Goal: Navigation & Orientation: Locate item on page

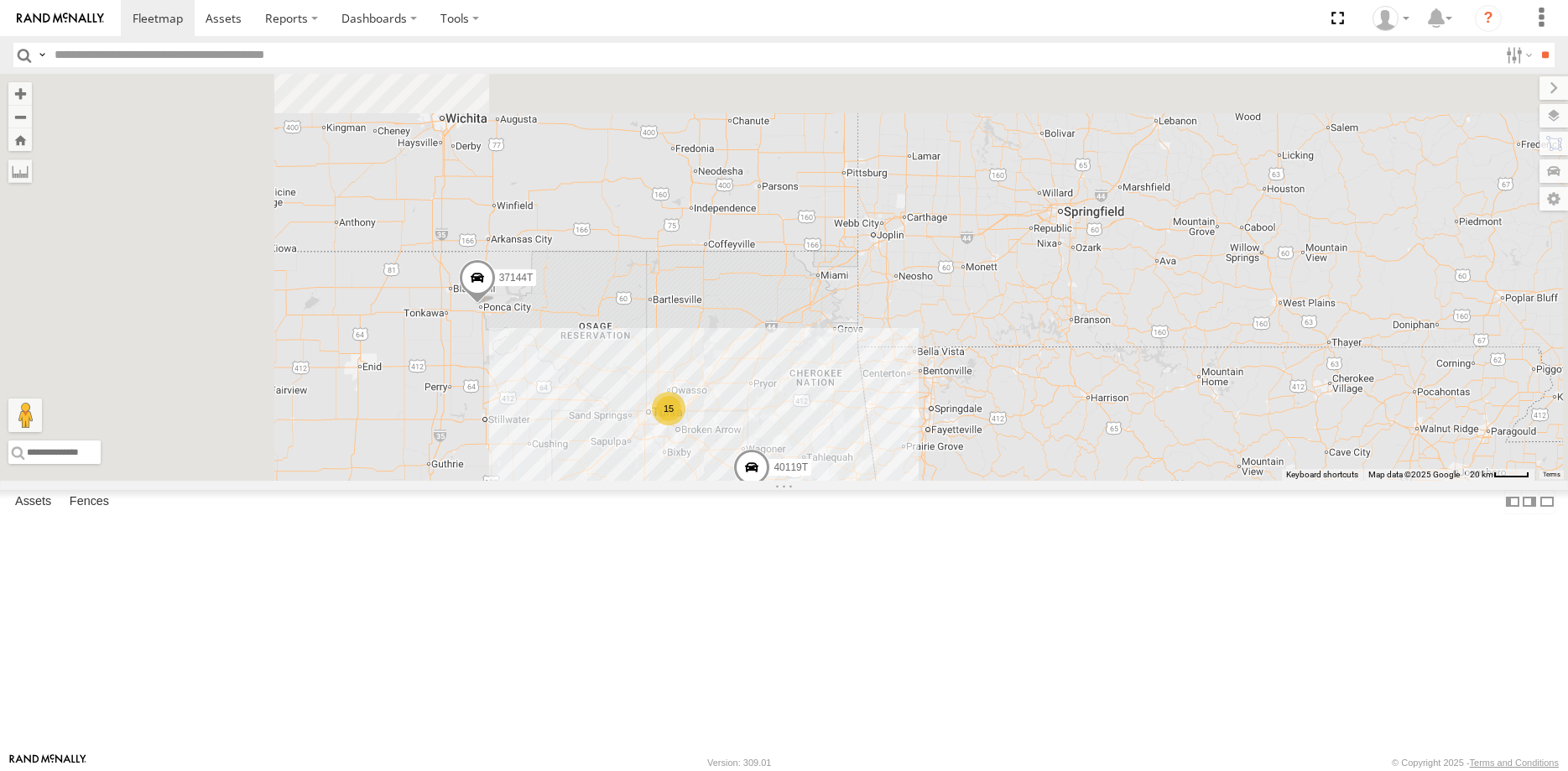
drag, startPoint x: 687, startPoint y: 292, endPoint x: 784, endPoint y: 590, distance: 313.4
click at [788, 481] on div "T1818 5216 T3204 T3213 40028T 7769T 37128T 87121T T1812 5381-Sold 47247T 40119T…" at bounding box center [784, 277] width 1568 height 407
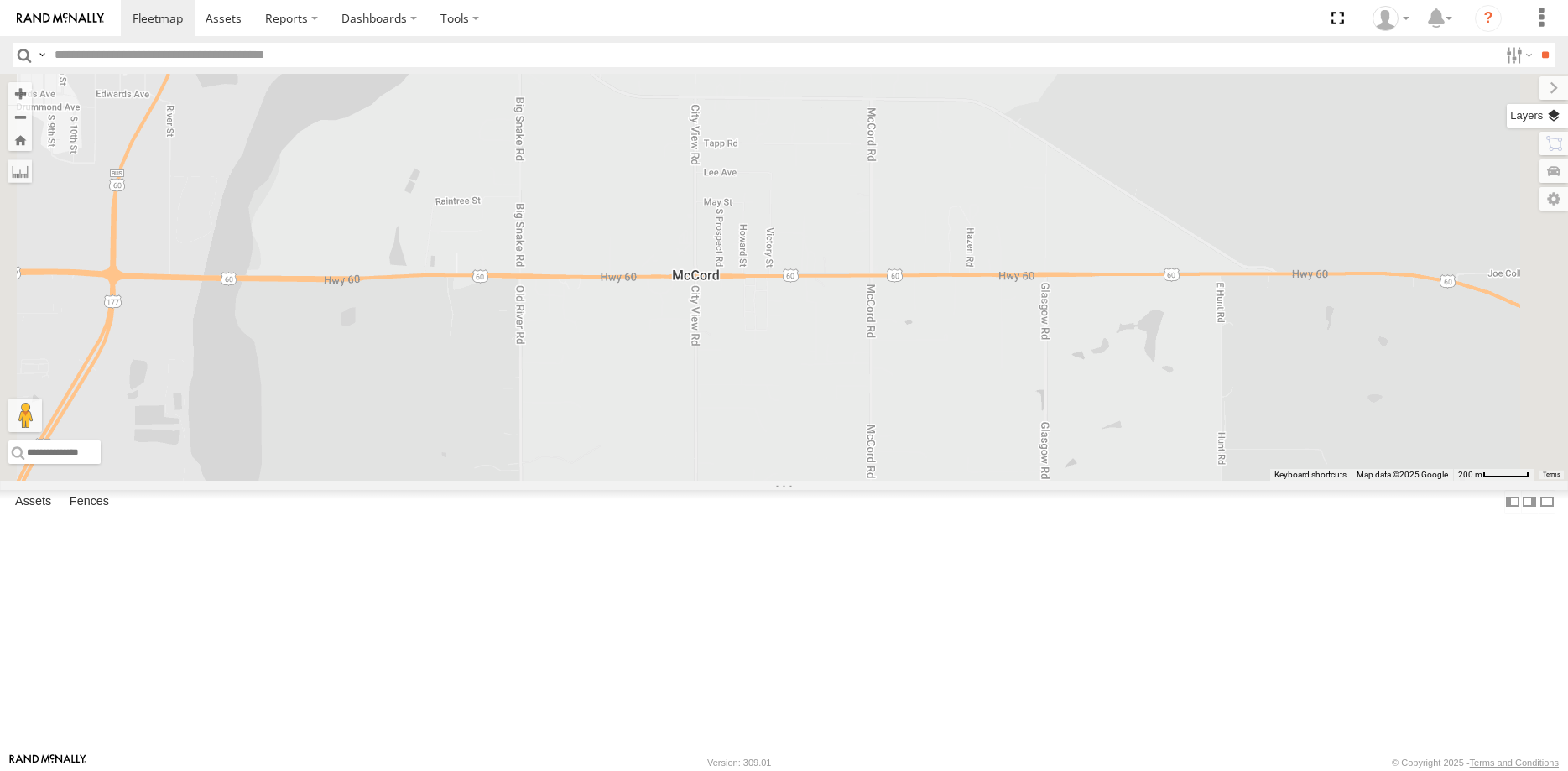
click at [1553, 122] on label at bounding box center [1537, 115] width 61 height 23
click at [0, 0] on span "Basemaps" at bounding box center [0, 0] width 0 height 0
click at [0, 0] on span "Satellite + Roadmap" at bounding box center [0, 0] width 0 height 0
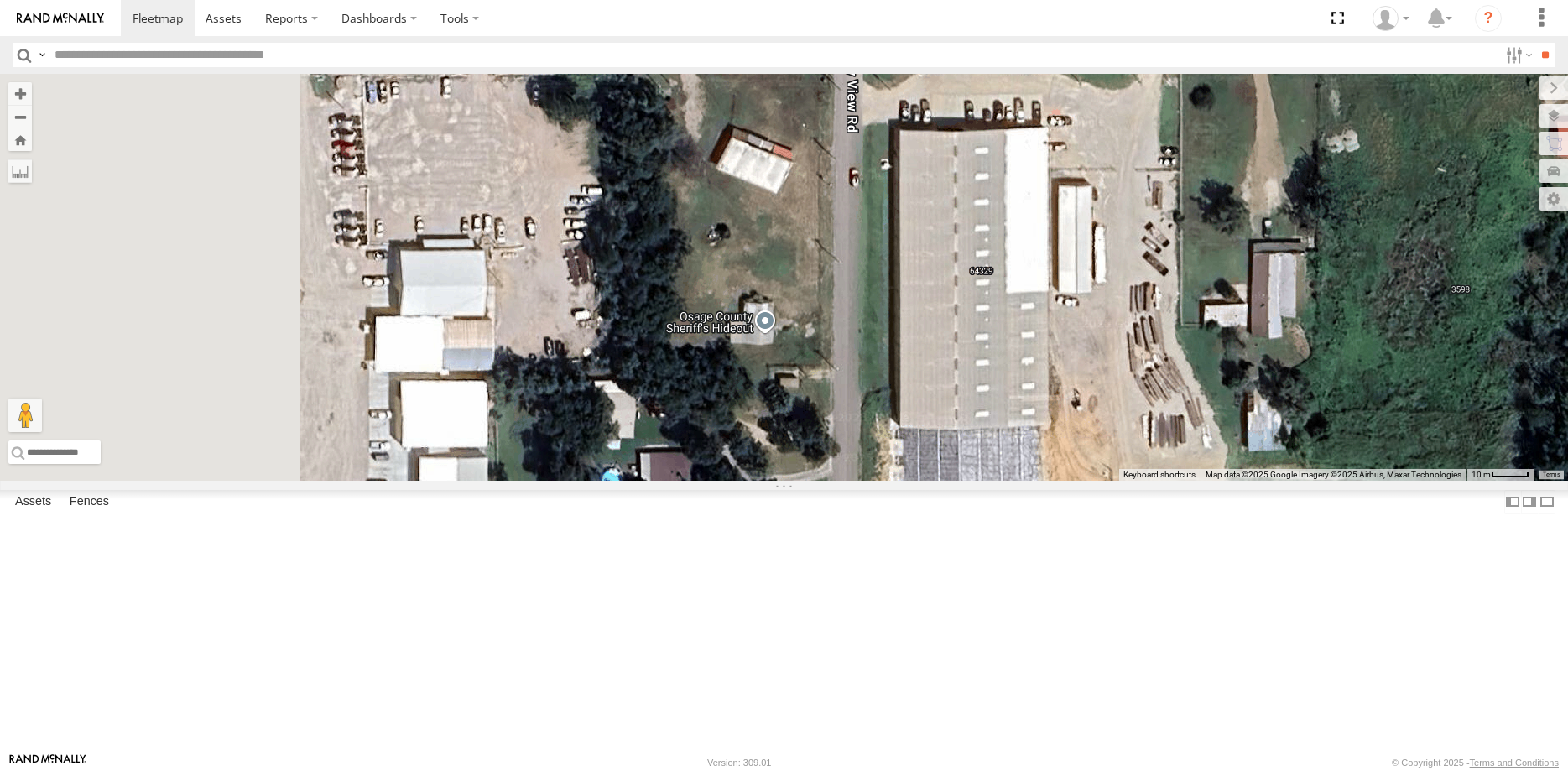
drag, startPoint x: 1026, startPoint y: 525, endPoint x: 1257, endPoint y: 531, distance: 231.1
click at [1257, 481] on div "T1818 5216 T3204 T3213 40028T 7769T 37128T 87121T T1812 5381-Sold 47247T 40119T…" at bounding box center [784, 277] width 1568 height 407
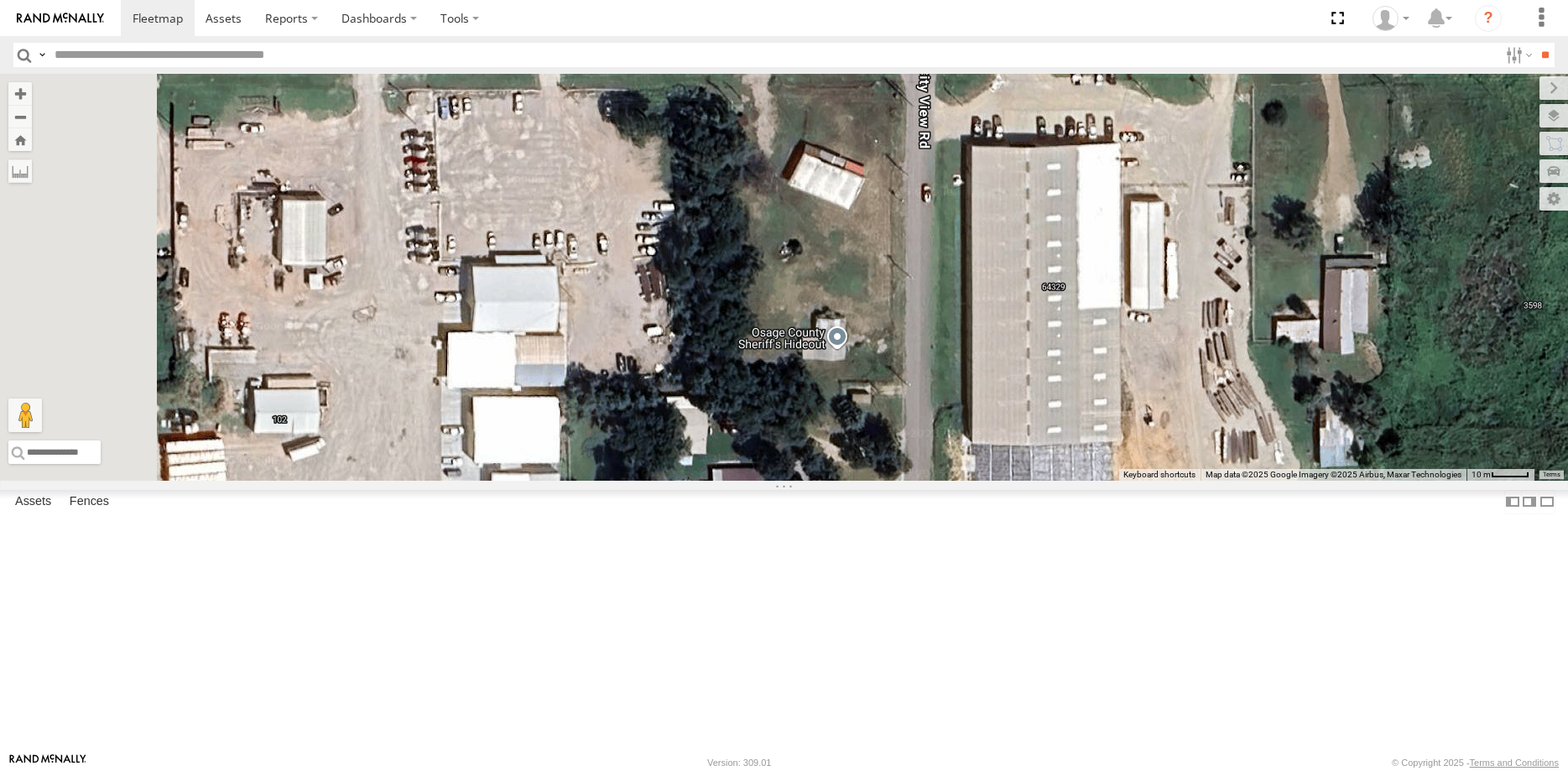
drag, startPoint x: 761, startPoint y: 511, endPoint x: 1094, endPoint y: 569, distance: 338.0
click at [1094, 481] on div "T1818 5216 T3204 T3213 40028T 7769T 37128T 87121T T1812 5381-Sold 47247T 40119T…" at bounding box center [784, 277] width 1568 height 407
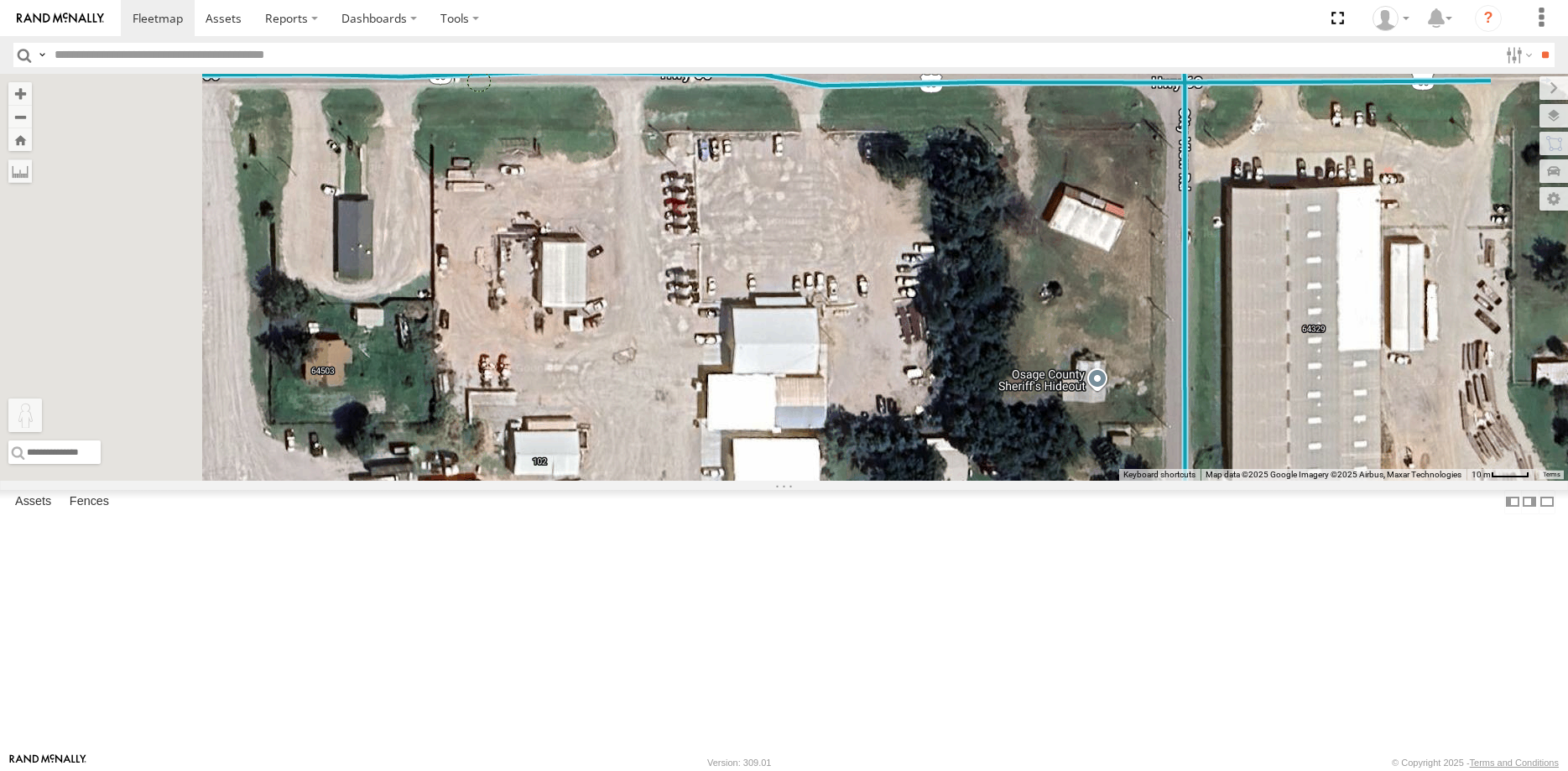
drag, startPoint x: 453, startPoint y: 695, endPoint x: 688, endPoint y: 213, distance: 536.2
click at [688, 213] on div "T1818 5216 T3204 T3213 40028T 7769T 37128T 87121T T1812 5381-Sold 47247T 40119T…" at bounding box center [784, 277] width 1568 height 407
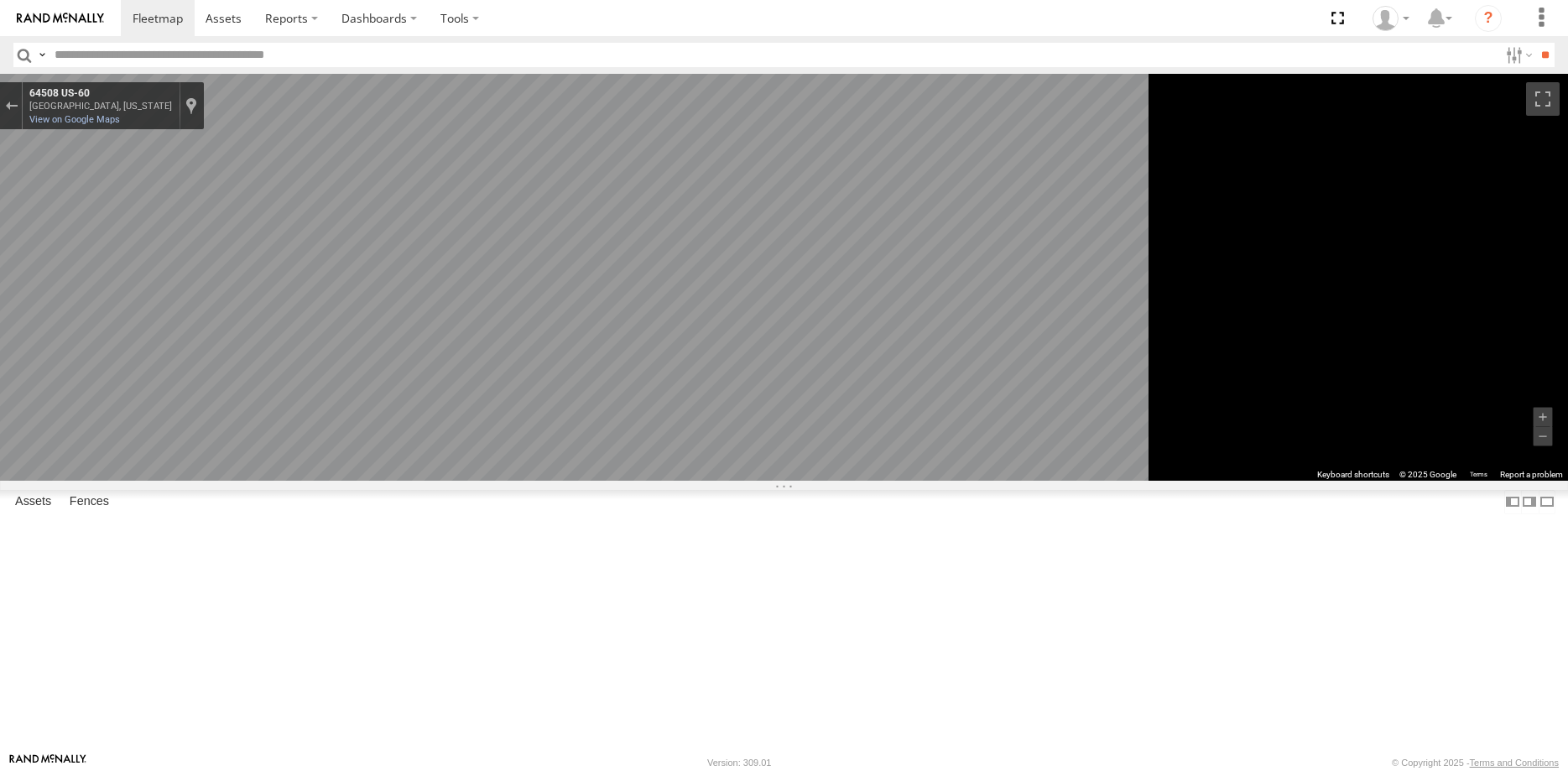
click at [969, 481] on div "To navigate the map with touch gestures double-tap and hold your finger on the …" at bounding box center [784, 277] width 1568 height 407
drag, startPoint x: 430, startPoint y: 106, endPoint x: 510, endPoint y: 190, distance: 116.0
click at [18, 106] on div "Exit the Street View" at bounding box center [11, 106] width 13 height 10
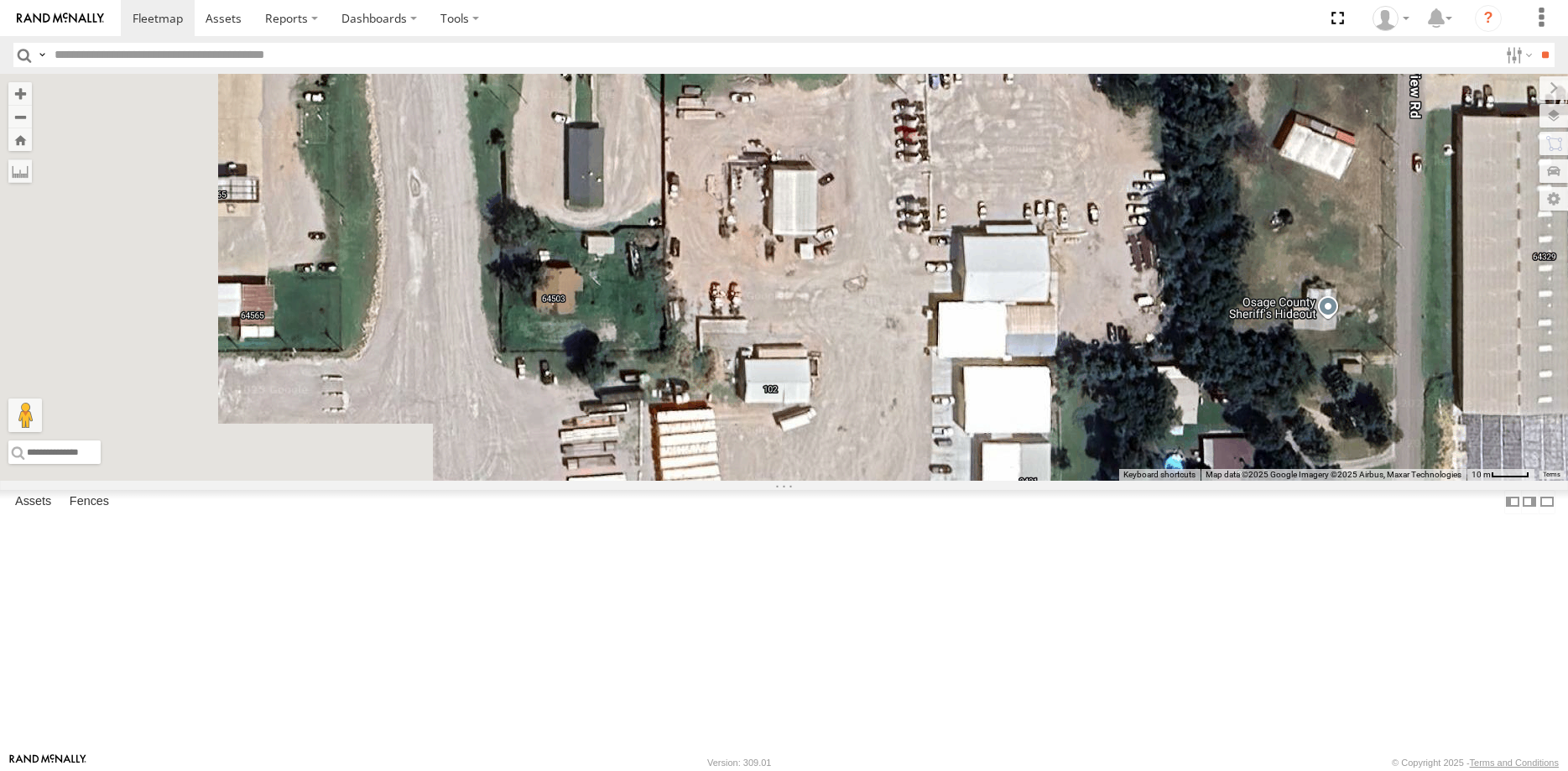
drag, startPoint x: 735, startPoint y: 525, endPoint x: 1014, endPoint y: 451, distance: 288.6
click at [1014, 451] on div "Loading..." at bounding box center [784, 277] width 1568 height 407
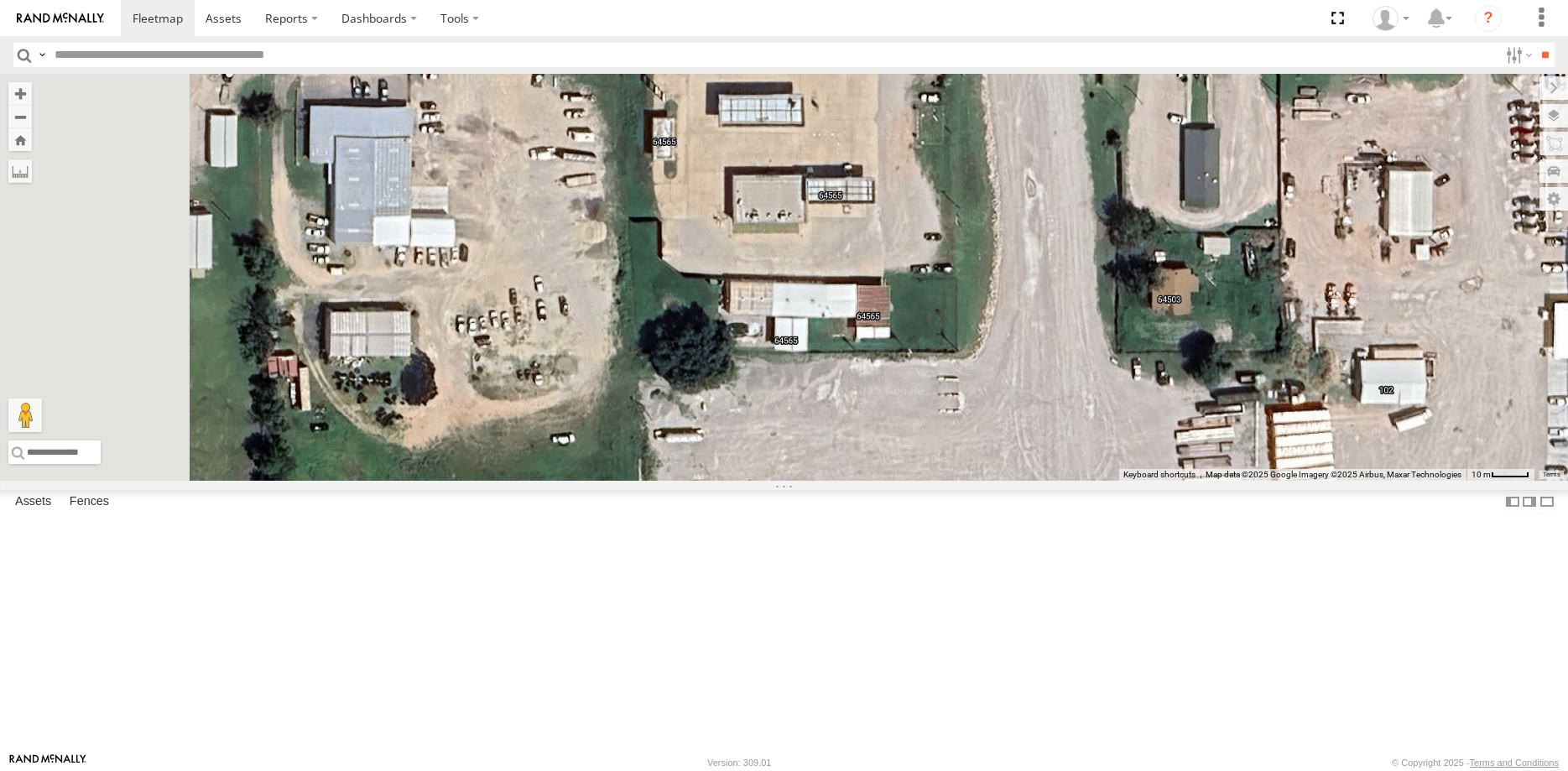
drag, startPoint x: 682, startPoint y: 518, endPoint x: 1239, endPoint y: 512, distance: 557.0
click at [1253, 481] on div "Loading..." at bounding box center [784, 277] width 1568 height 407
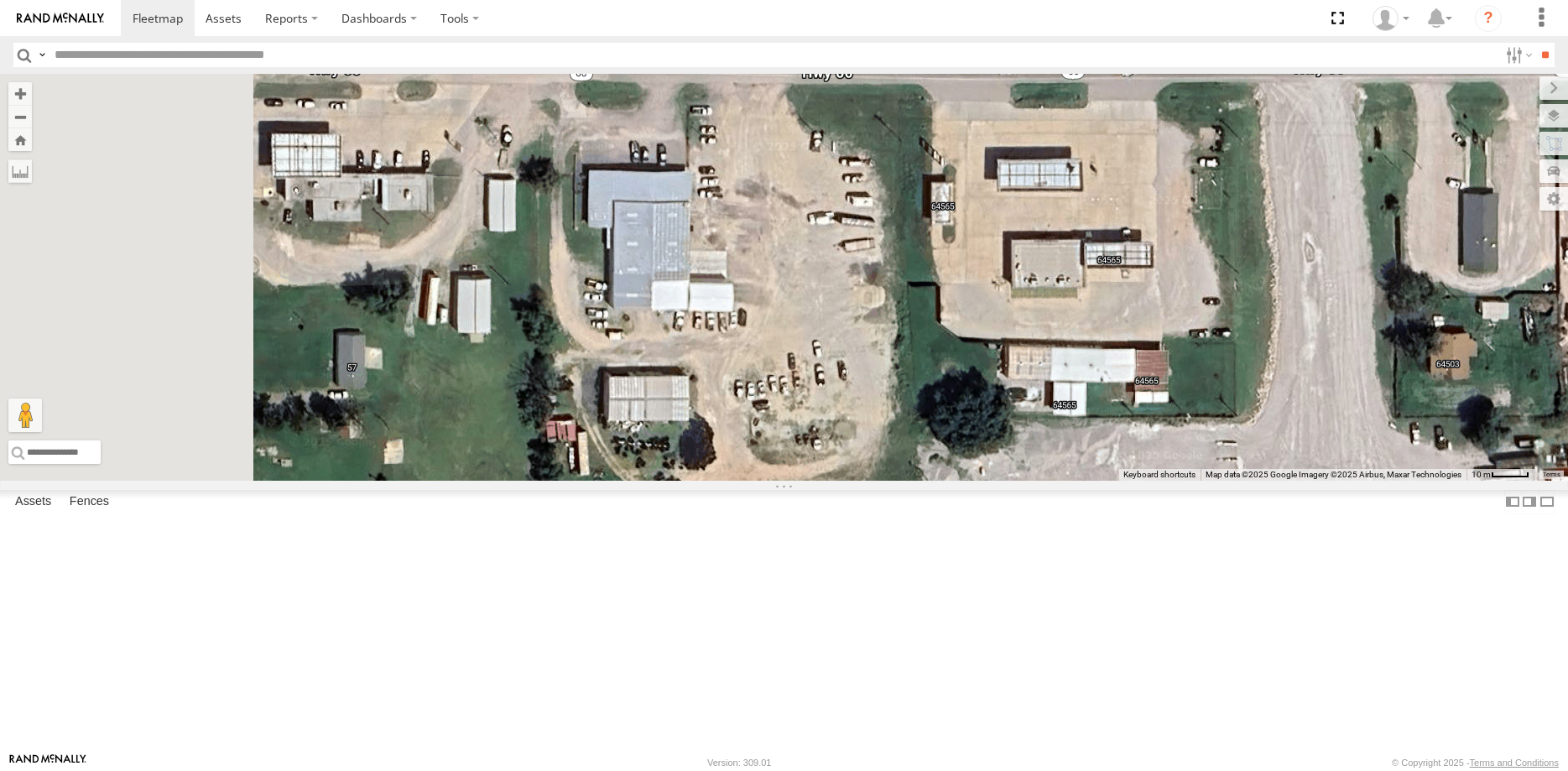
drag, startPoint x: 744, startPoint y: 463, endPoint x: 968, endPoint y: 512, distance: 229.3
click at [967, 481] on div "Loading..." at bounding box center [784, 277] width 1568 height 407
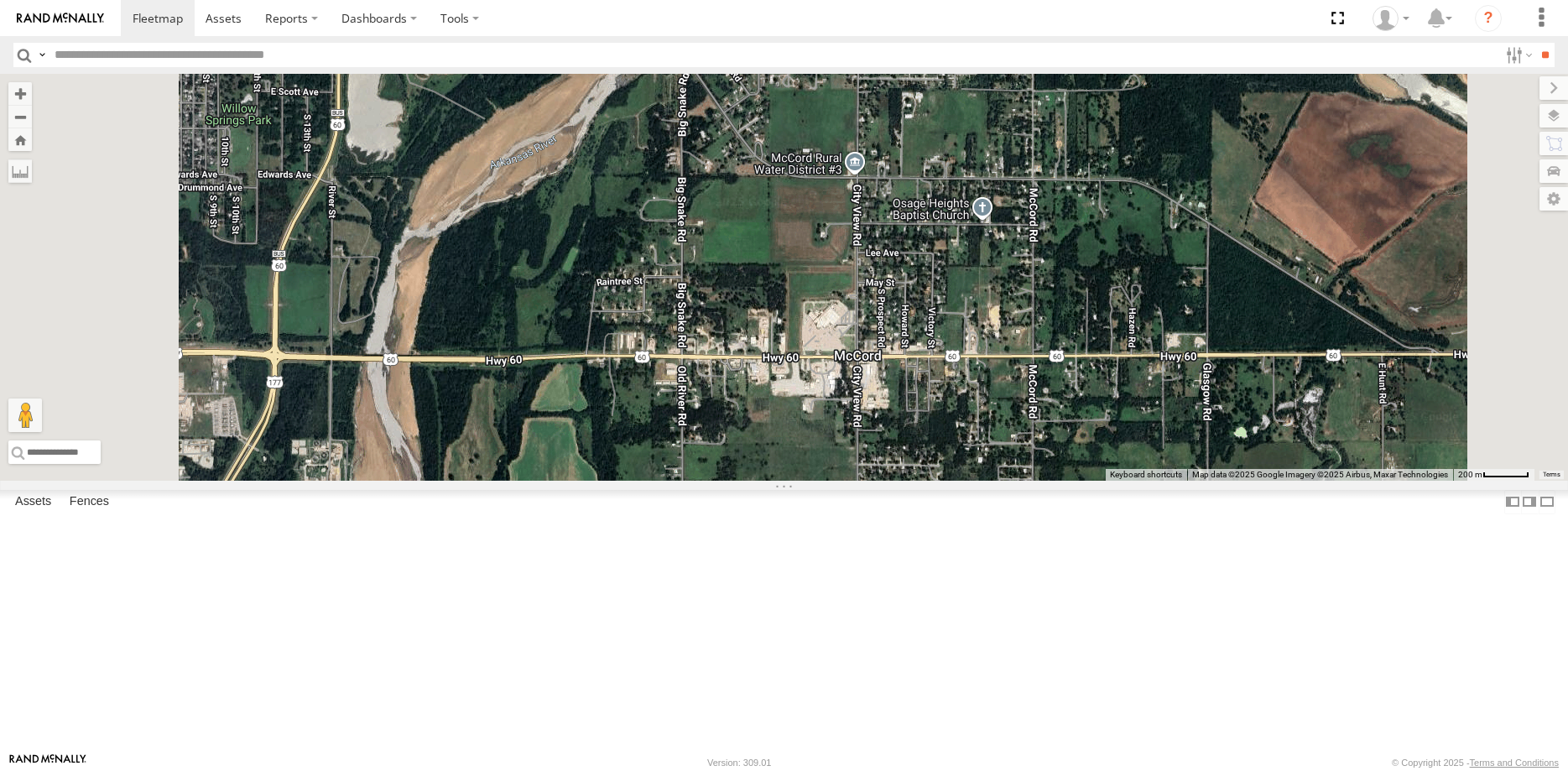
click at [0, 0] on span "Roadmap" at bounding box center [0, 0] width 0 height 0
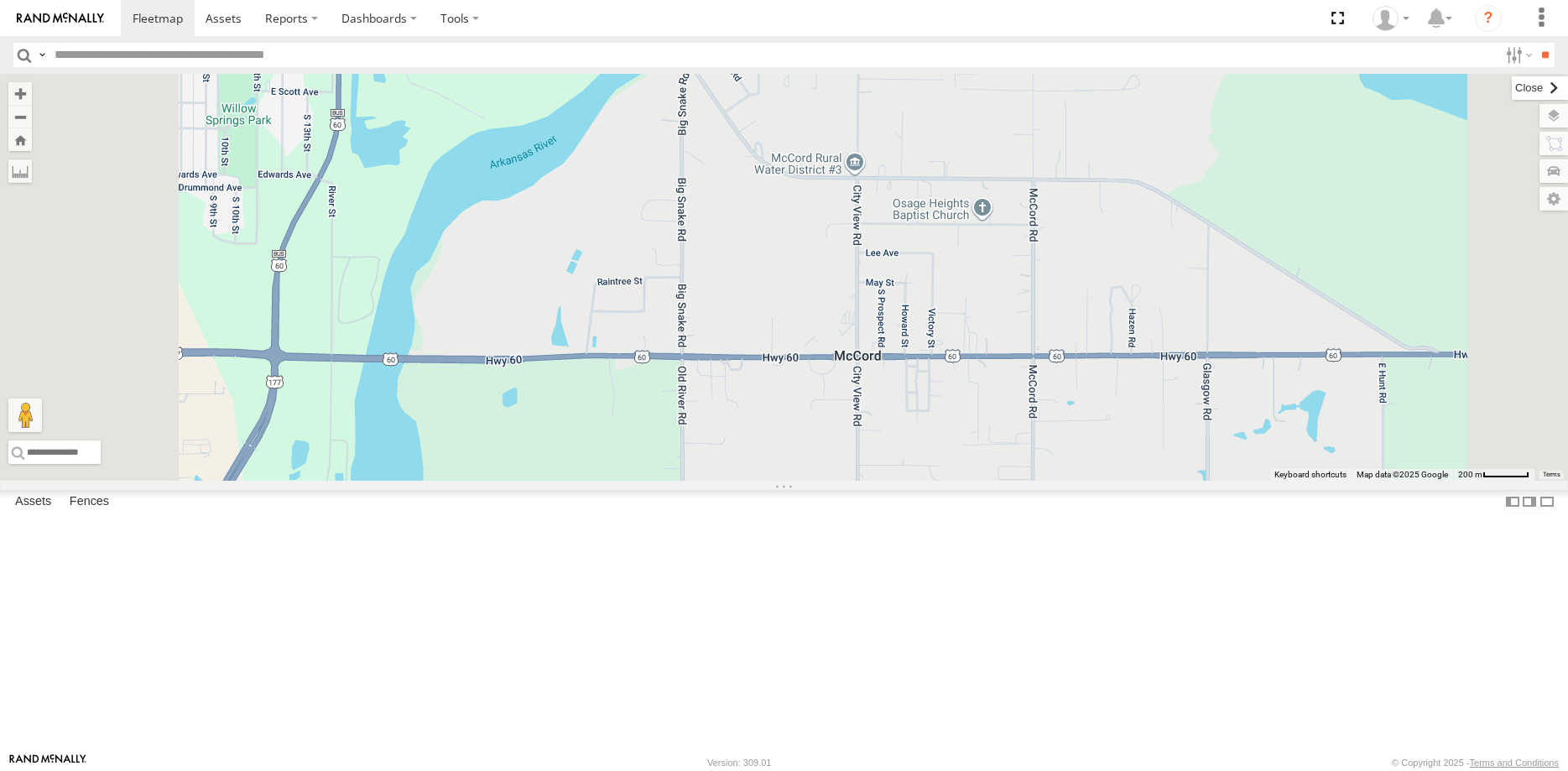
click at [1511, 87] on label at bounding box center [1539, 87] width 57 height 23
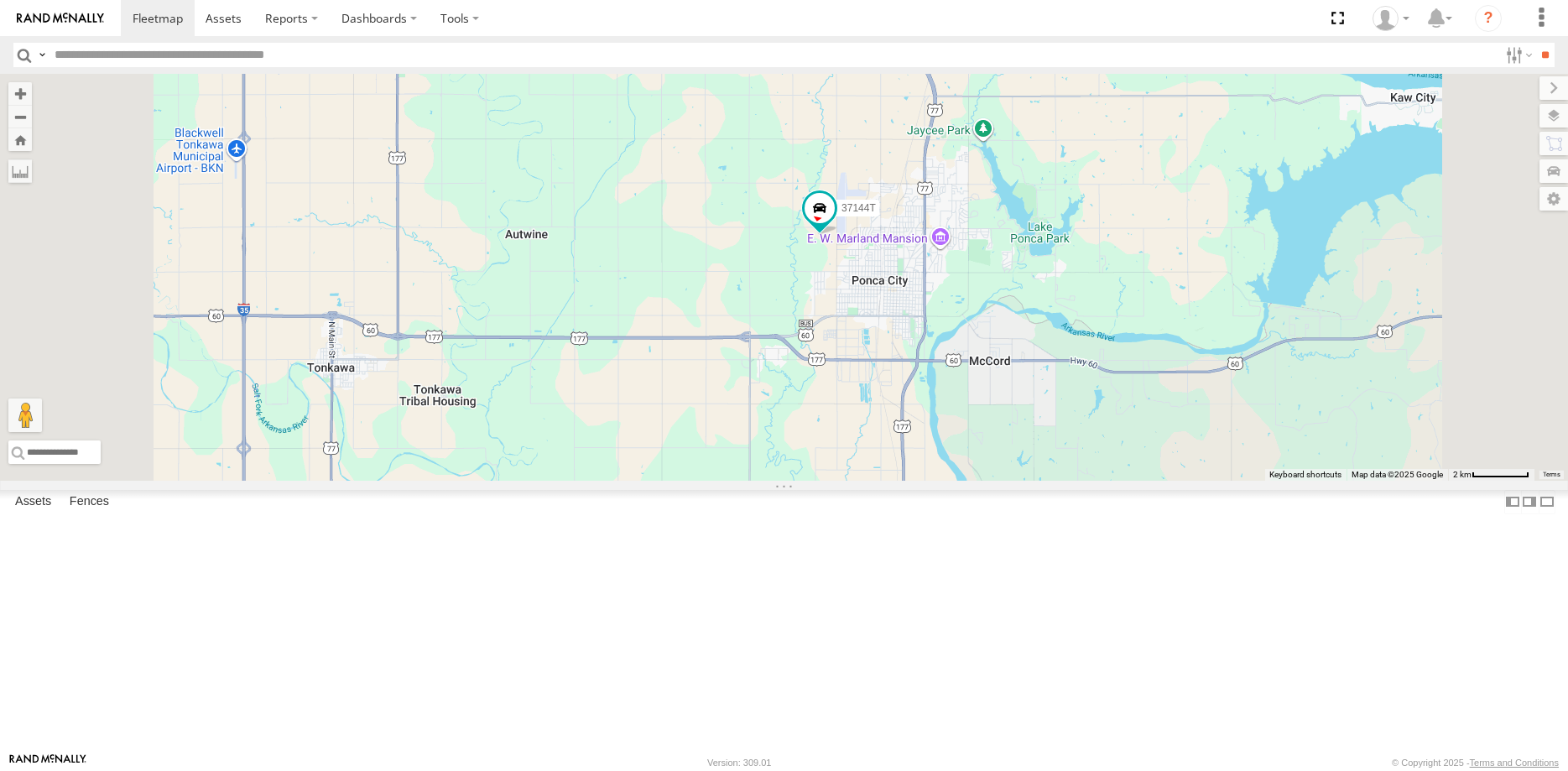
drag, startPoint x: 997, startPoint y: 349, endPoint x: 987, endPoint y: 414, distance: 65.8
click at [987, 414] on div "37144T Loading..." at bounding box center [784, 277] width 1568 height 407
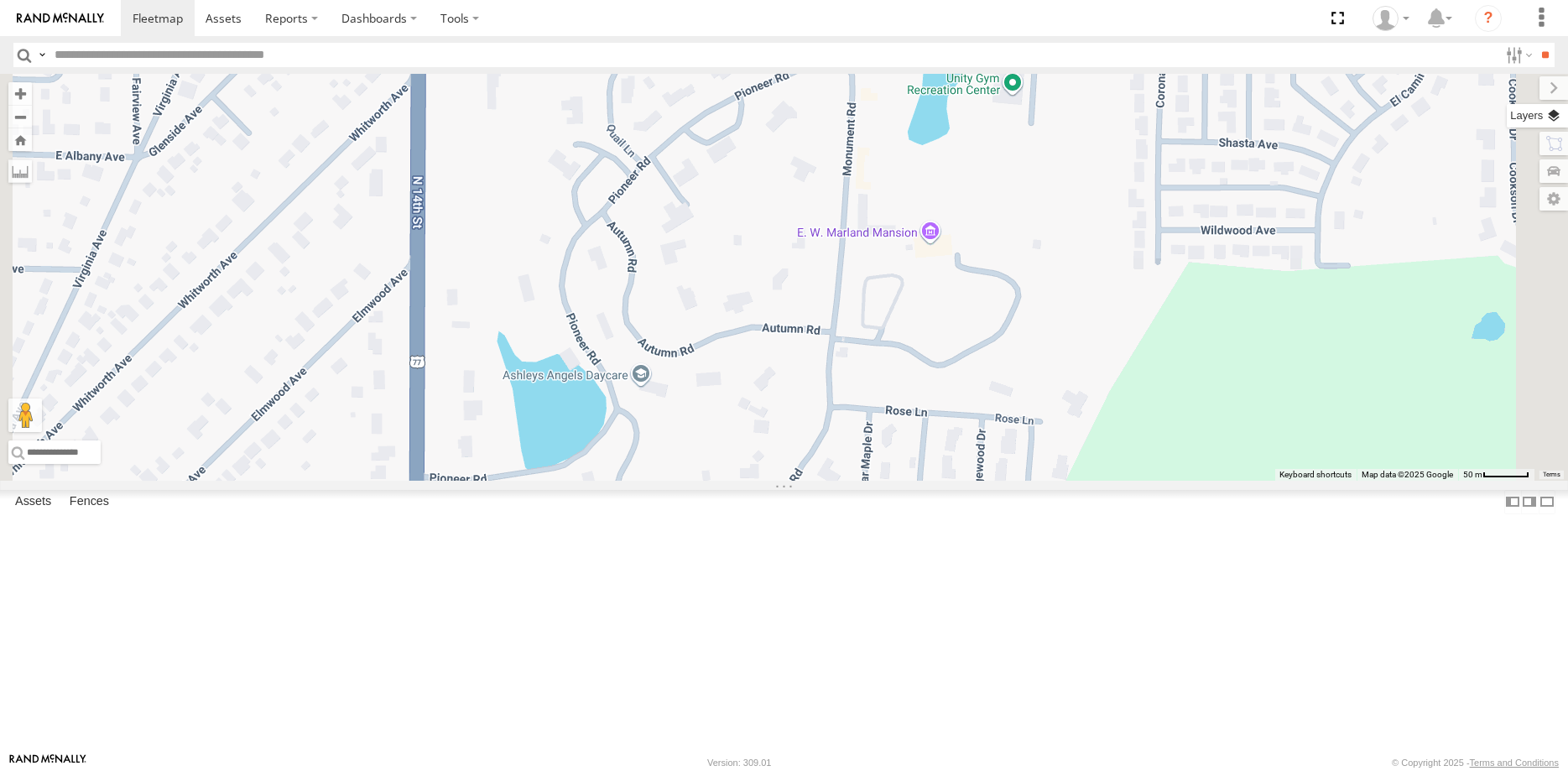
click at [1554, 115] on label at bounding box center [1537, 115] width 61 height 23
click at [0, 0] on span "Satellite + Roadmap" at bounding box center [0, 0] width 0 height 0
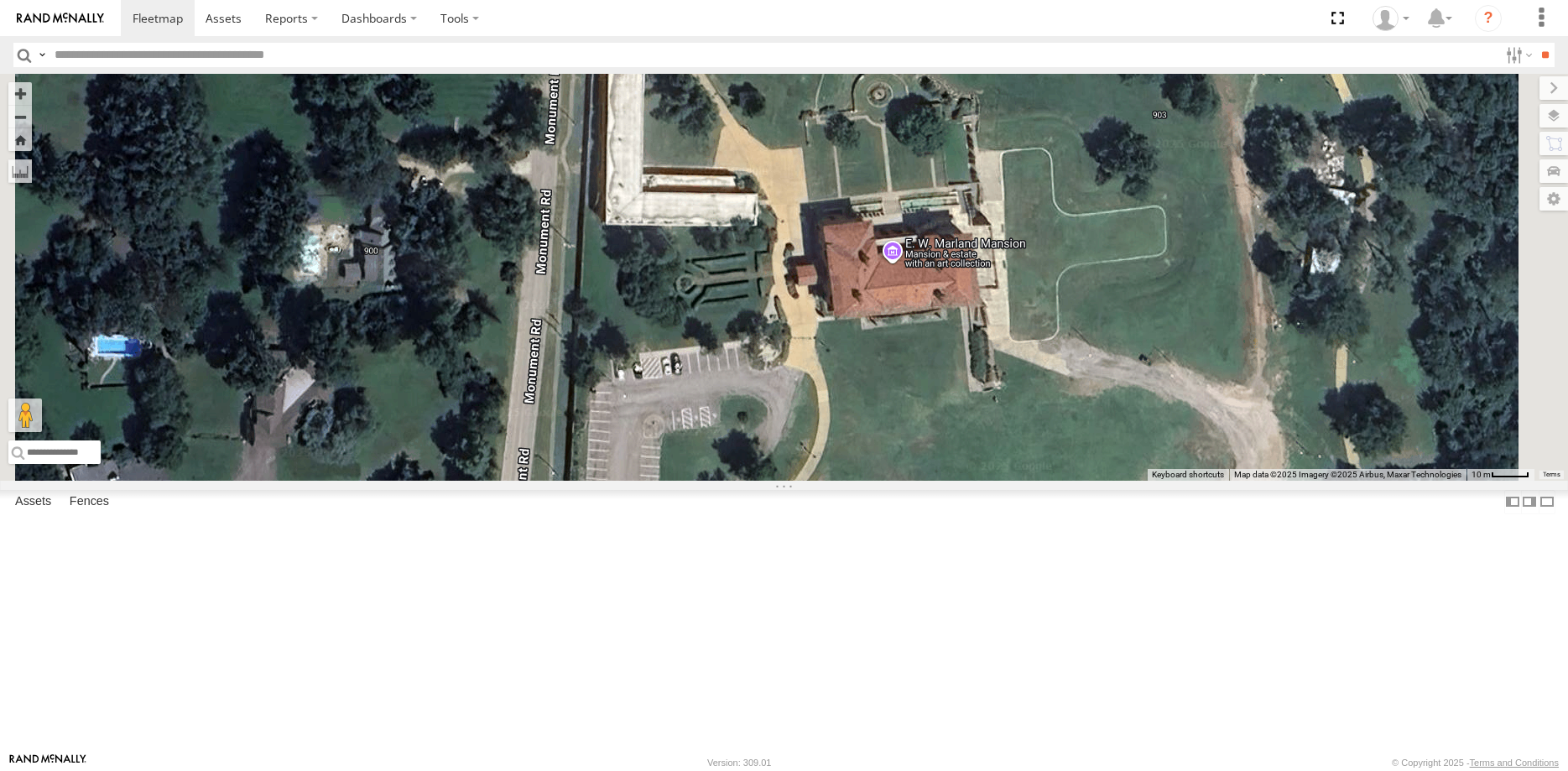
drag, startPoint x: 1205, startPoint y: 403, endPoint x: 1155, endPoint y: 484, distance: 95.2
click at [1155, 481] on div "37144T Loading..." at bounding box center [784, 277] width 1568 height 407
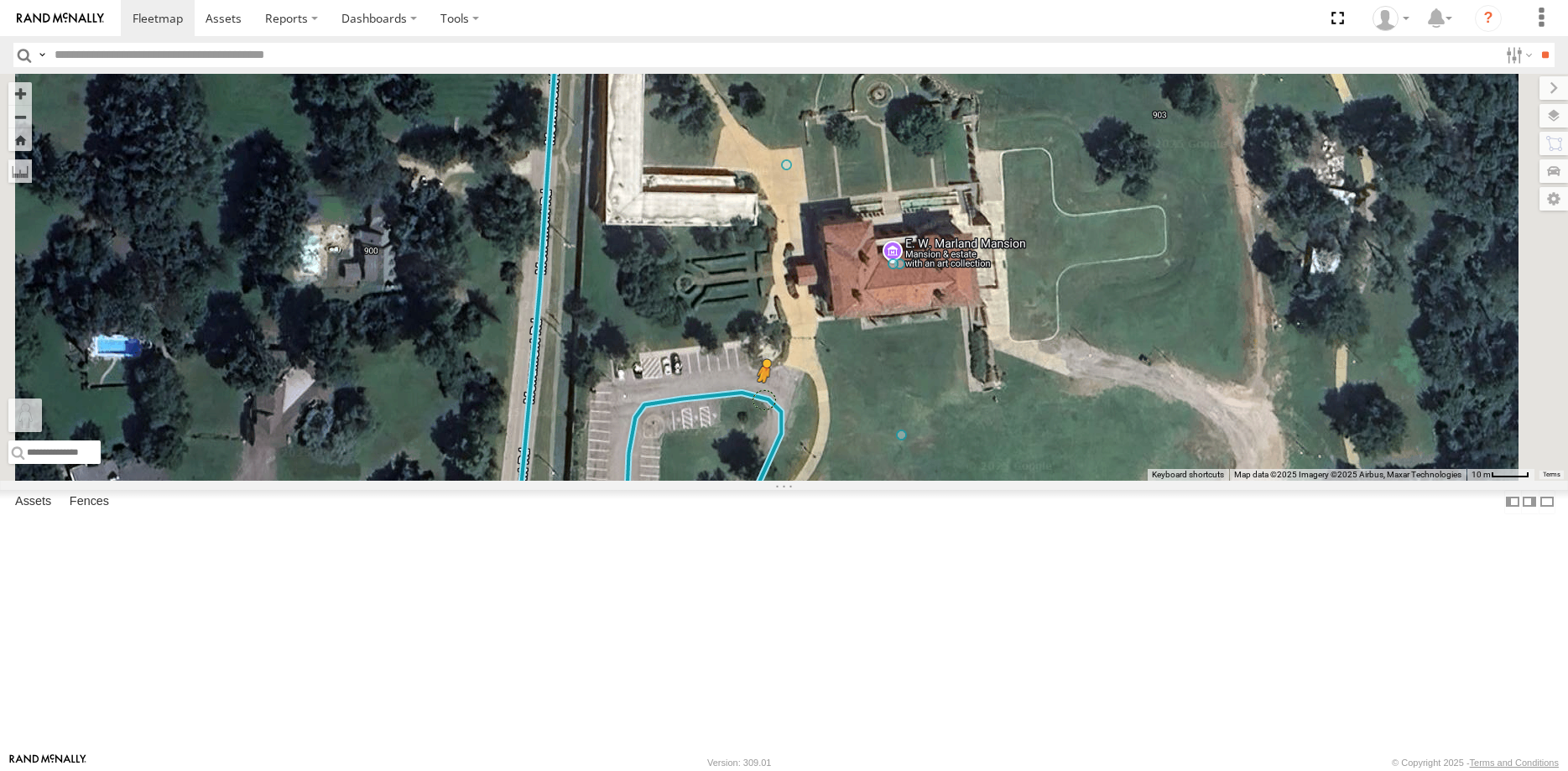
drag, startPoint x: 454, startPoint y: 694, endPoint x: 975, endPoint y: 534, distance: 545.0
click at [975, 481] on div "37144T To activate drag with keyboard, press Alt + Enter. Once in keyboard drag…" at bounding box center [784, 277] width 1568 height 407
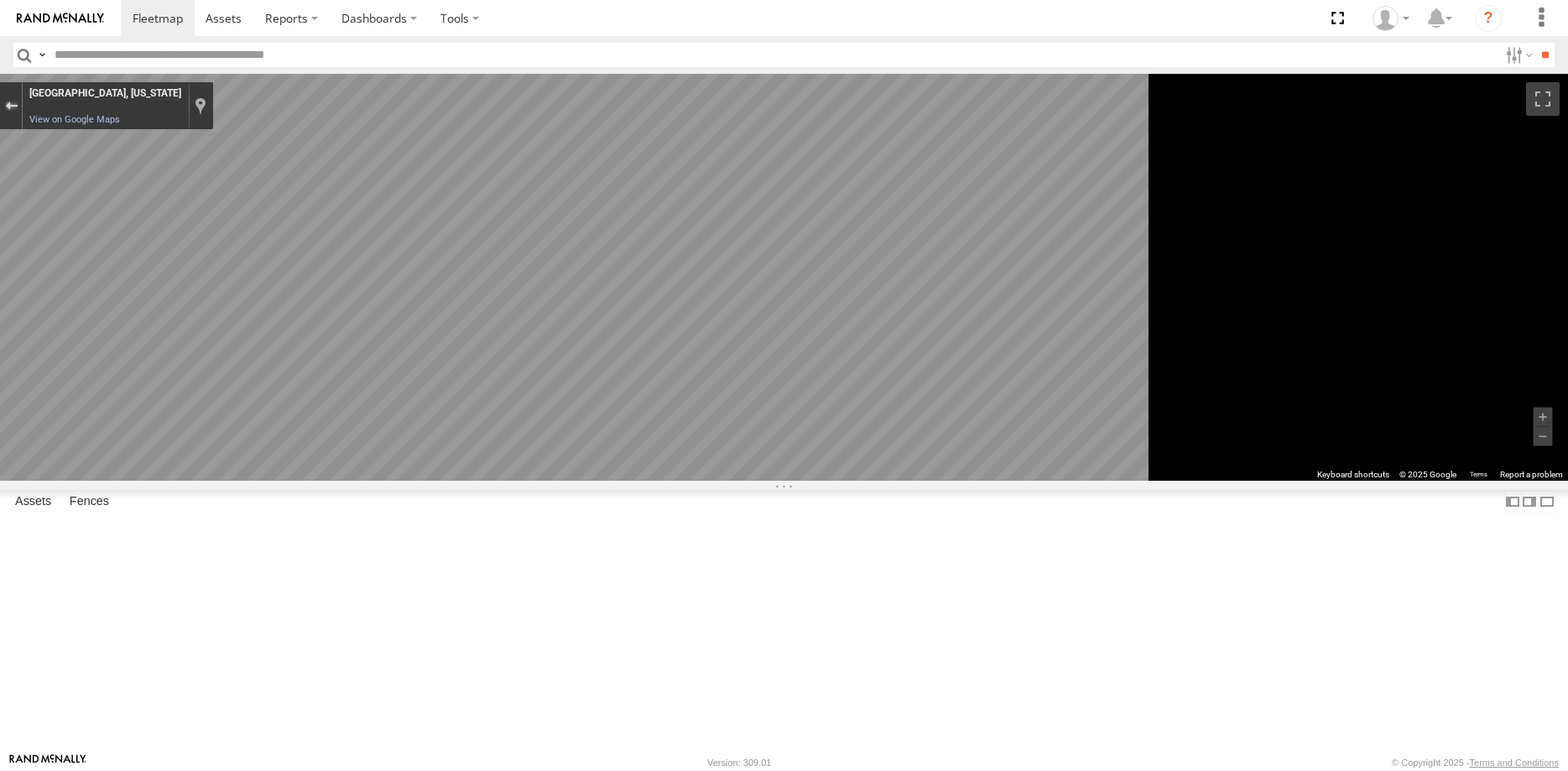
click at [18, 107] on div "Exit the Street View" at bounding box center [11, 106] width 13 height 10
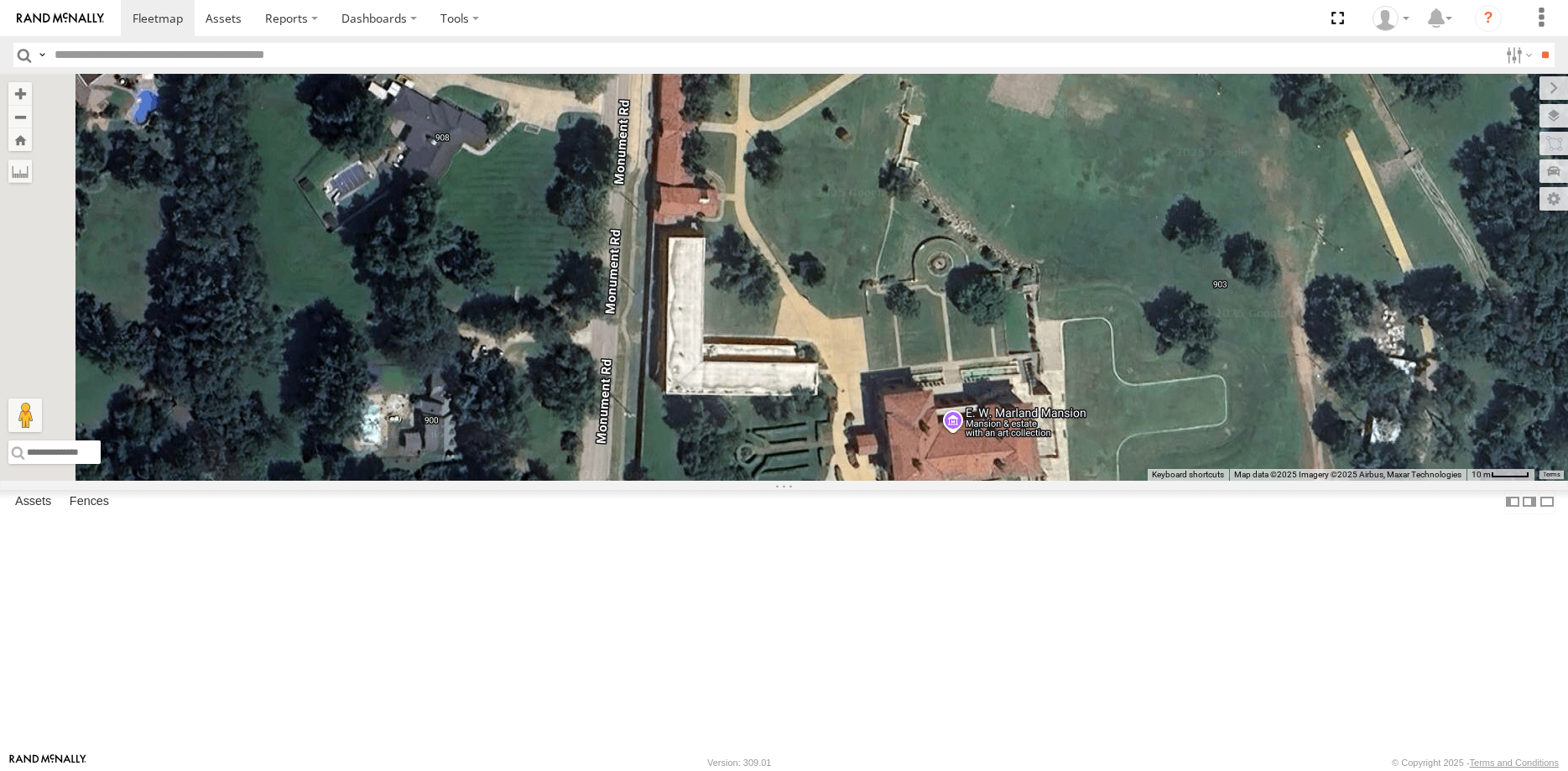
drag, startPoint x: 1135, startPoint y: 495, endPoint x: 1170, endPoint y: 624, distance: 133.7
click at [1176, 481] on div "37144T Loading..." at bounding box center [784, 277] width 1568 height 407
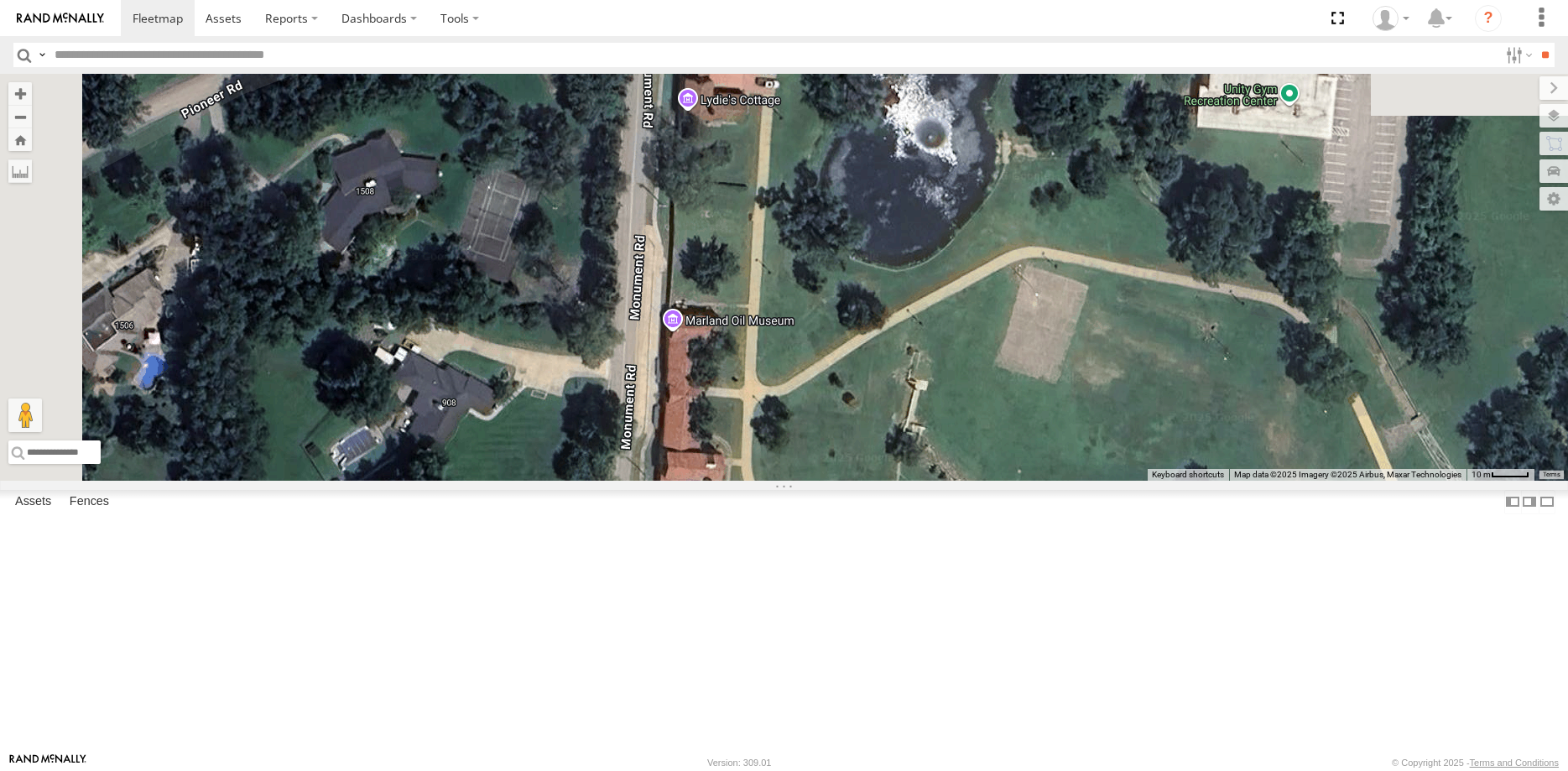
drag, startPoint x: 978, startPoint y: 343, endPoint x: 988, endPoint y: 600, distance: 257.2
click at [988, 481] on div "37144T Loading..." at bounding box center [784, 277] width 1568 height 407
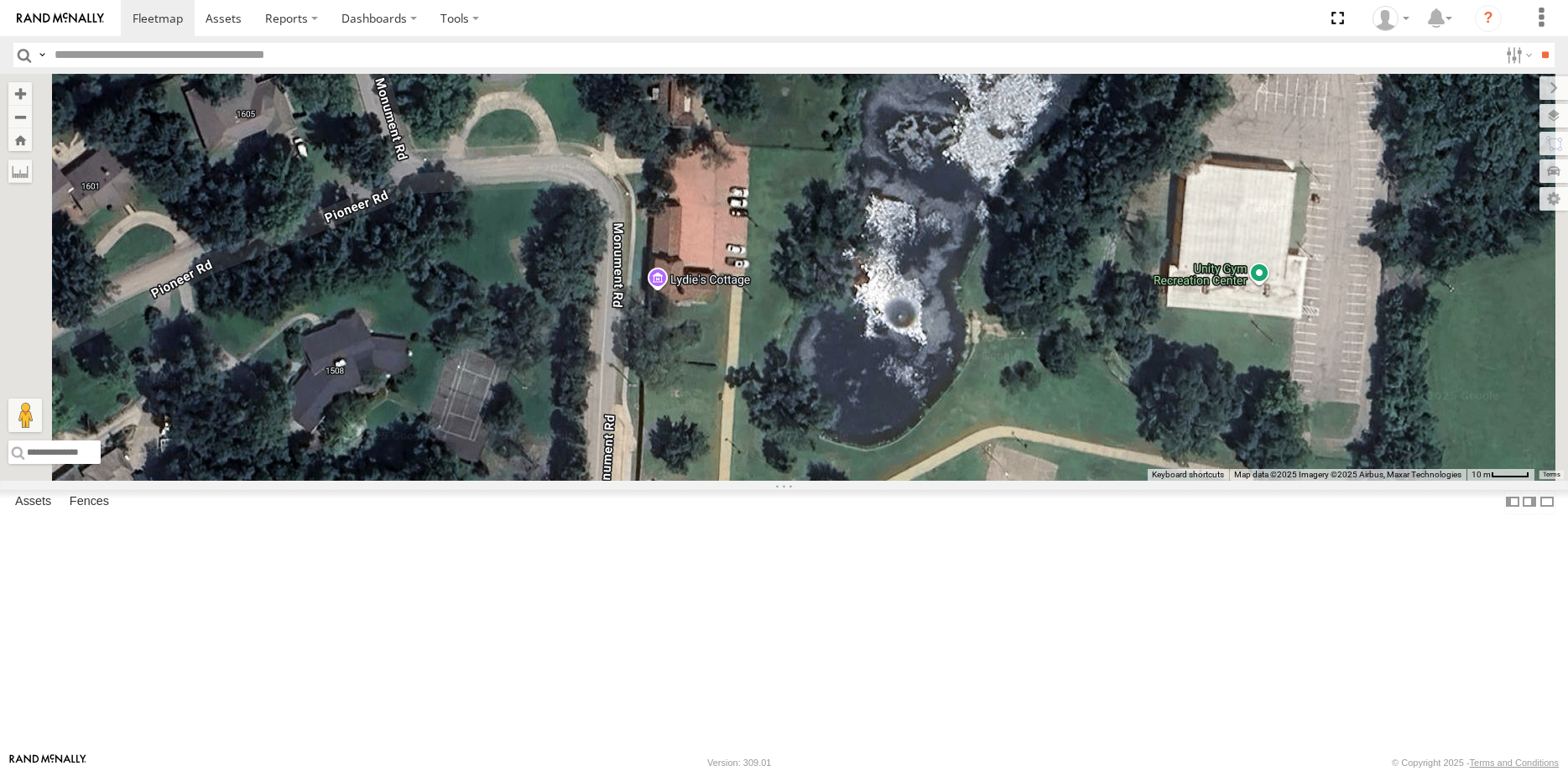
drag, startPoint x: 930, startPoint y: 306, endPoint x: 894, endPoint y: 530, distance: 226.9
click at [895, 481] on div "37144T Loading..." at bounding box center [784, 277] width 1568 height 407
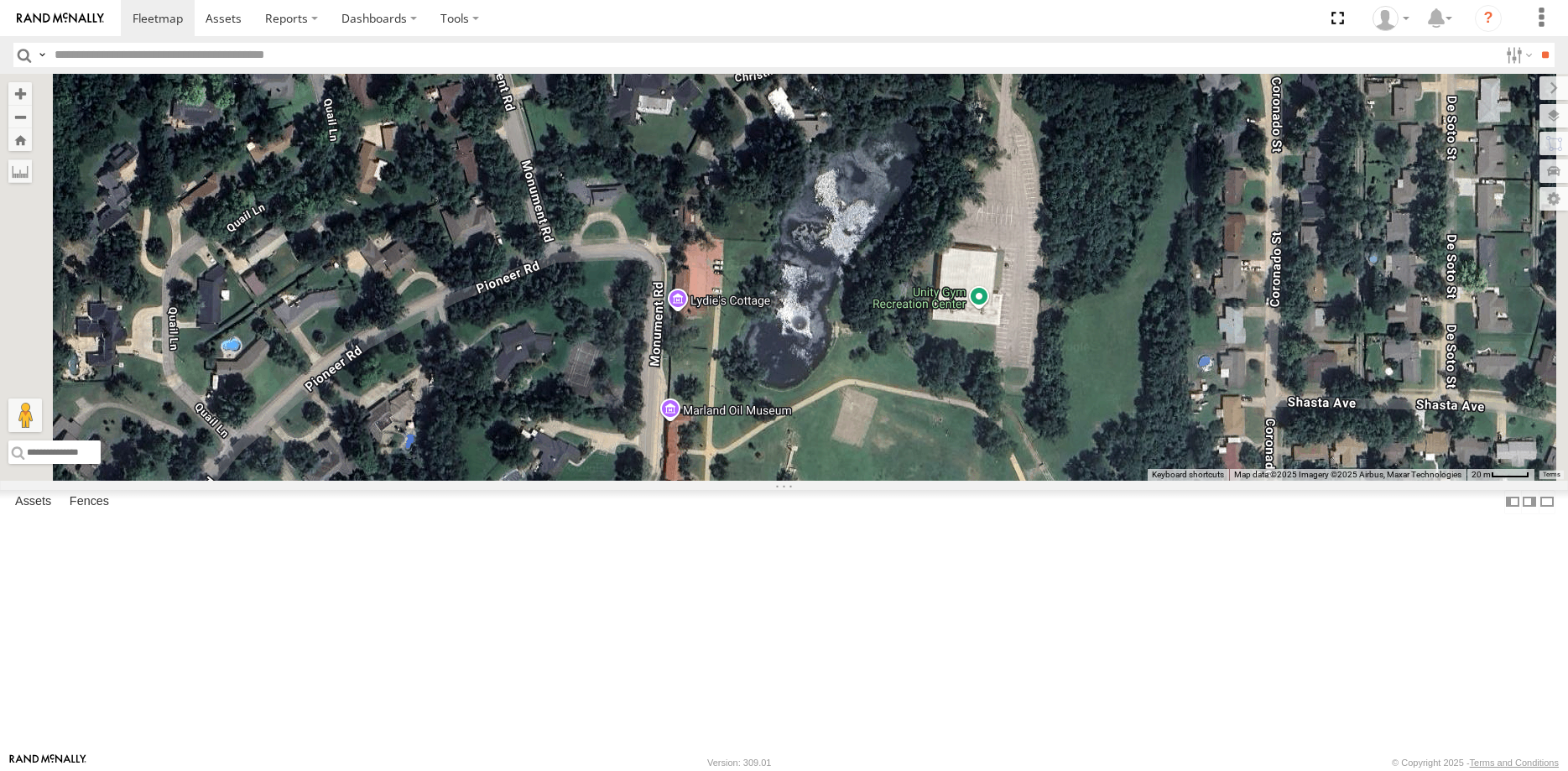
drag, startPoint x: 1138, startPoint y: 594, endPoint x: 1055, endPoint y: 406, distance: 205.5
click at [1056, 417] on div "37144T Loading..." at bounding box center [784, 277] width 1568 height 407
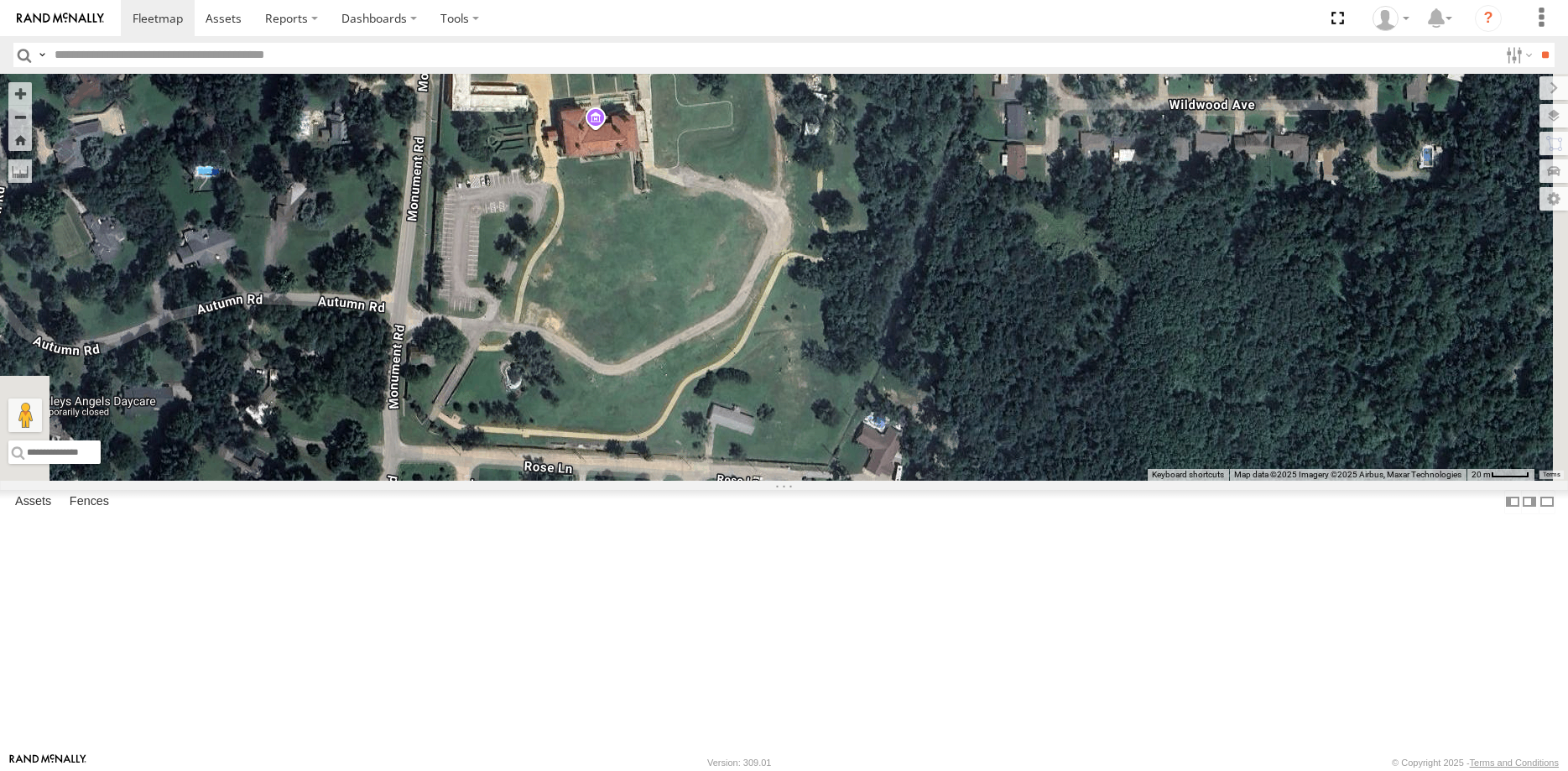
drag, startPoint x: 961, startPoint y: 514, endPoint x: 917, endPoint y: 406, distance: 116.6
click at [917, 406] on div "37144T Loading..." at bounding box center [784, 277] width 1568 height 407
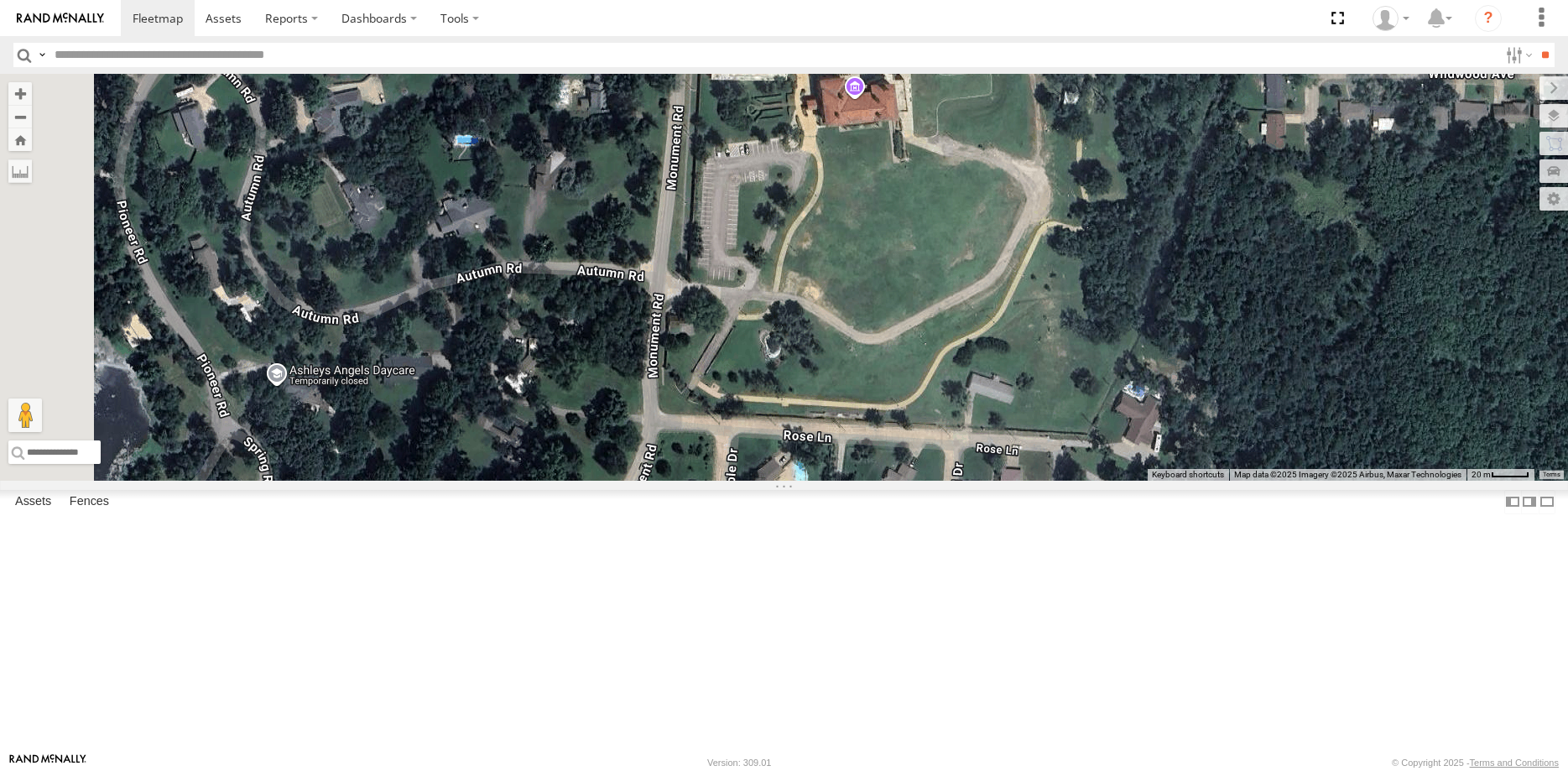
drag, startPoint x: 801, startPoint y: 524, endPoint x: 1043, endPoint y: 498, distance: 243.4
click at [1043, 481] on div "37144T Loading..." at bounding box center [784, 277] width 1568 height 407
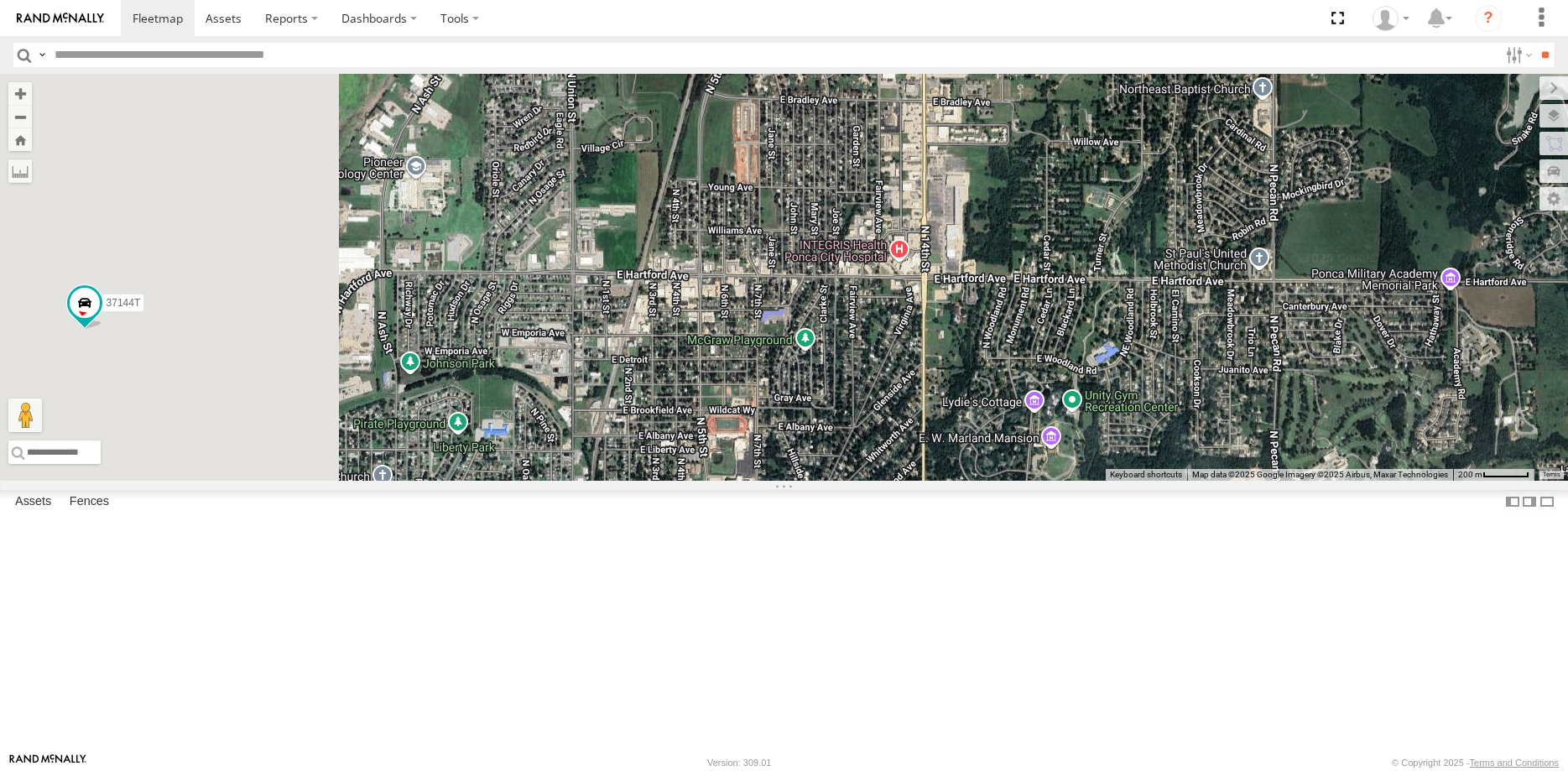
drag, startPoint x: 866, startPoint y: 438, endPoint x: 1216, endPoint y: 433, distance: 350.0
click at [1220, 435] on div "37144T Loading..." at bounding box center [784, 277] width 1568 height 407
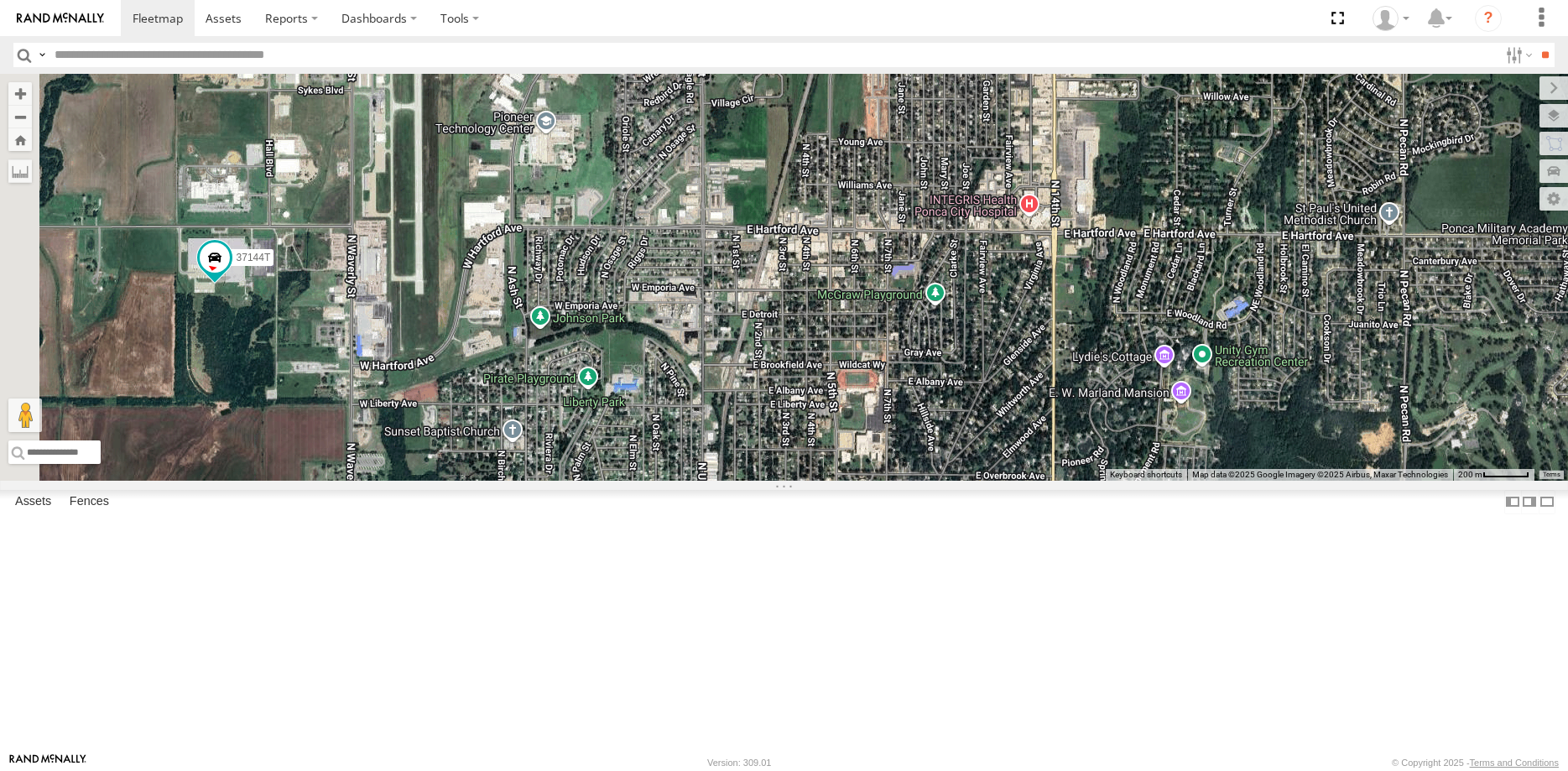
drag, startPoint x: 671, startPoint y: 562, endPoint x: 798, endPoint y: 429, distance: 183.9
click at [798, 429] on div "37144T Loading..." at bounding box center [784, 277] width 1568 height 407
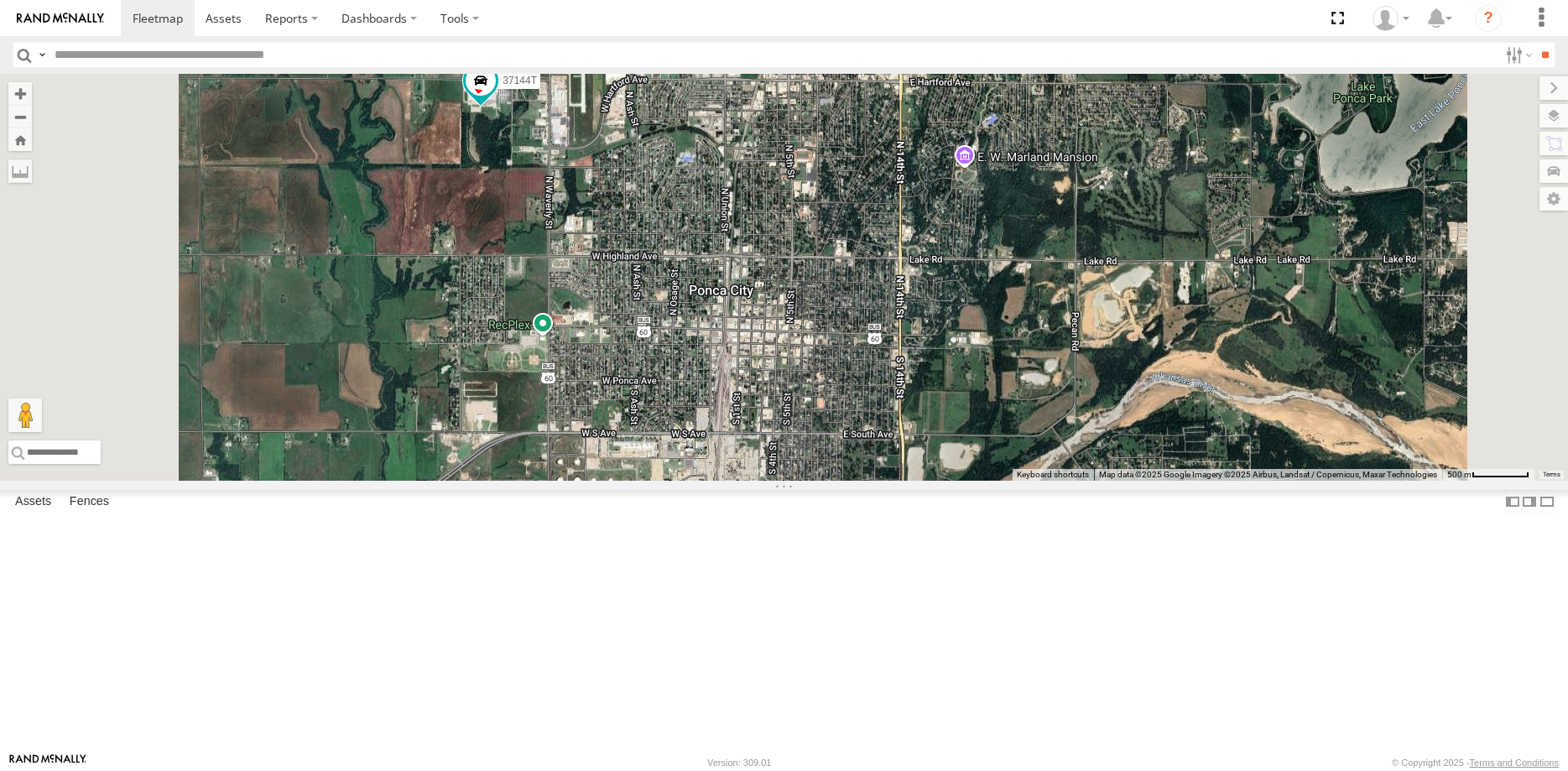
drag, startPoint x: 598, startPoint y: 421, endPoint x: 598, endPoint y: 332, distance: 89.0
click at [598, 332] on div "37144T Loading..." at bounding box center [784, 277] width 1568 height 407
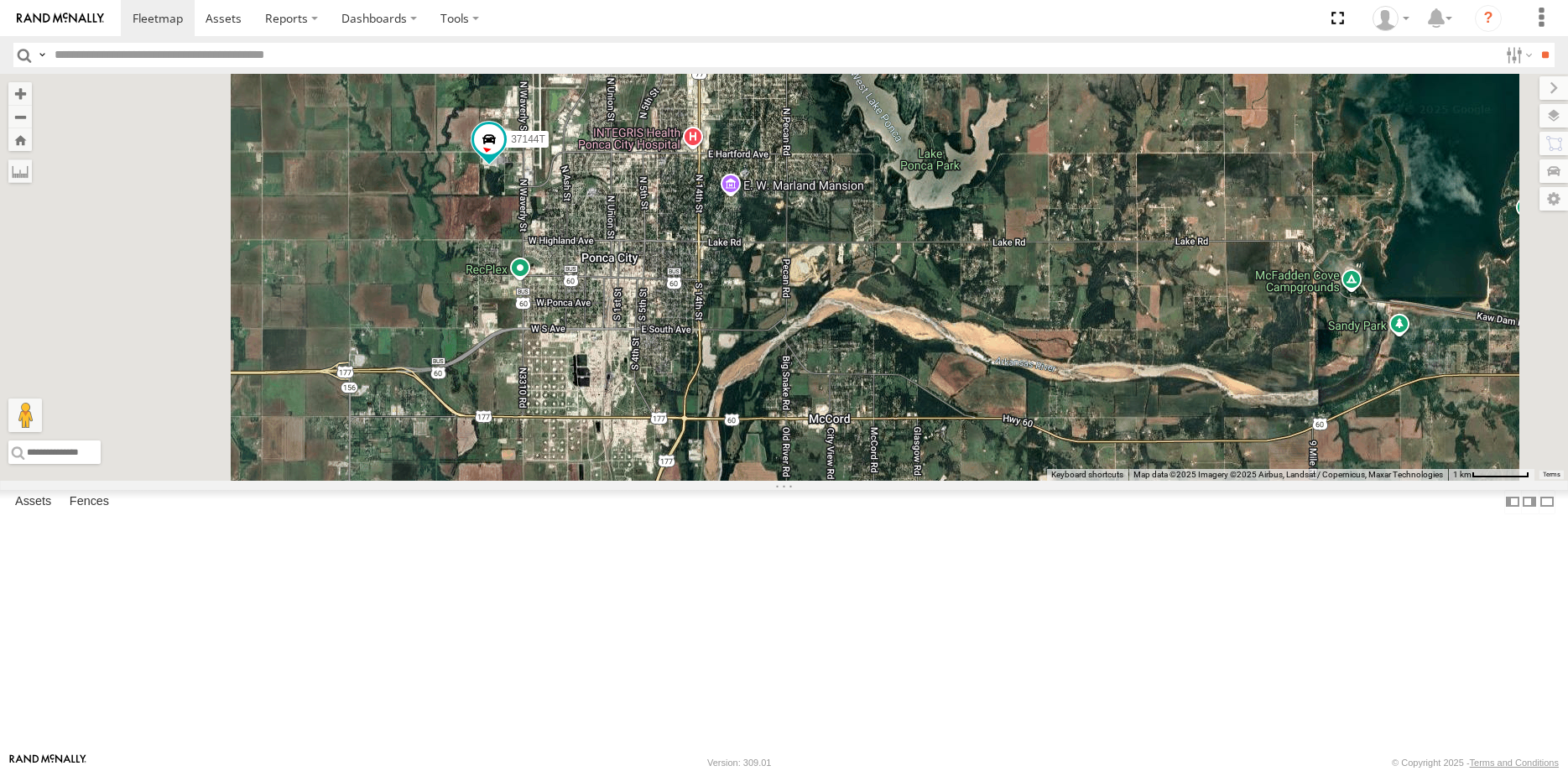
drag, startPoint x: 573, startPoint y: 398, endPoint x: 701, endPoint y: 398, distance: 128.0
click at [701, 398] on div "37144T Loading..." at bounding box center [784, 277] width 1568 height 407
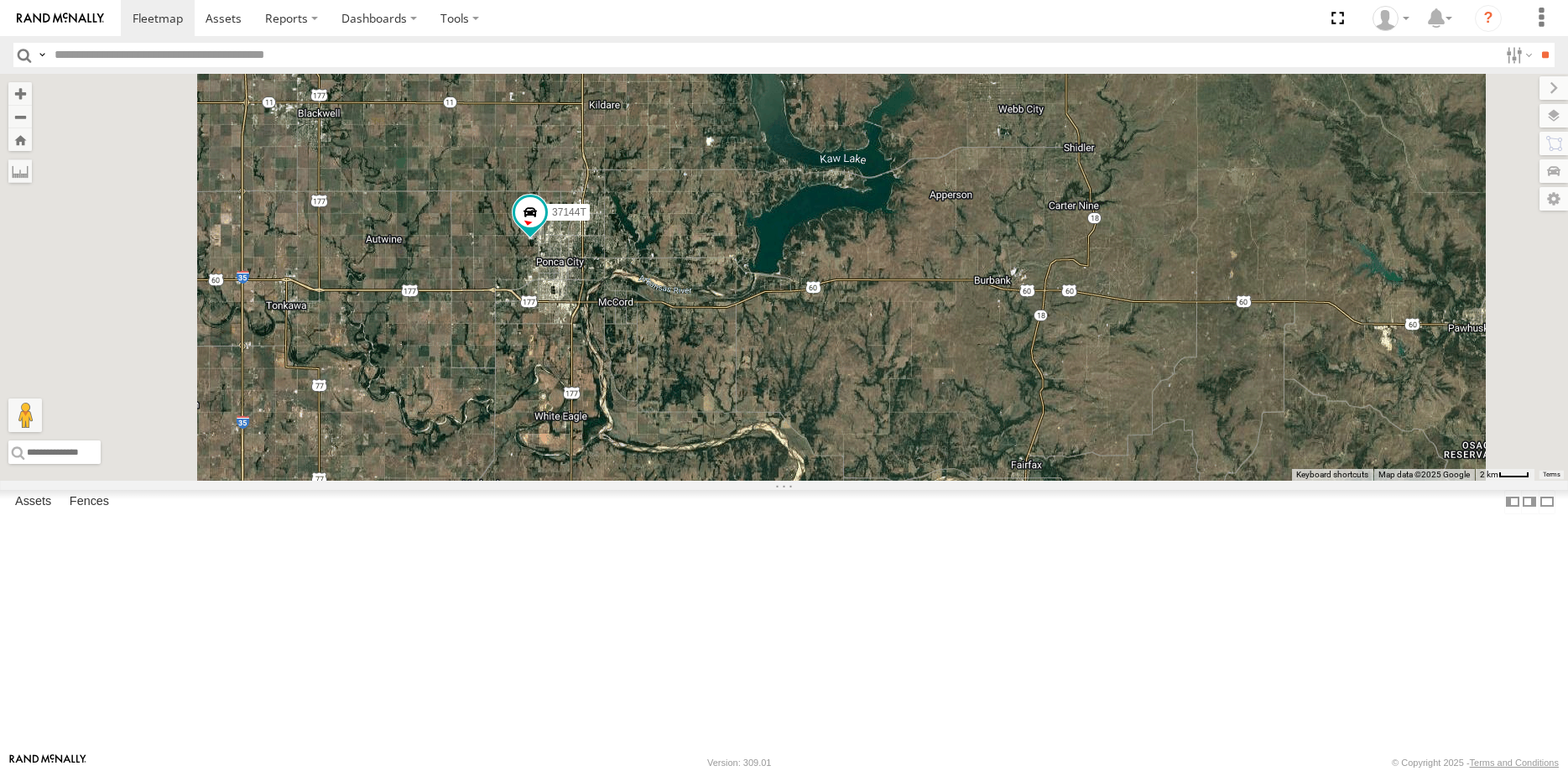
click at [0, 0] on span "Roadmap" at bounding box center [0, 0] width 0 height 0
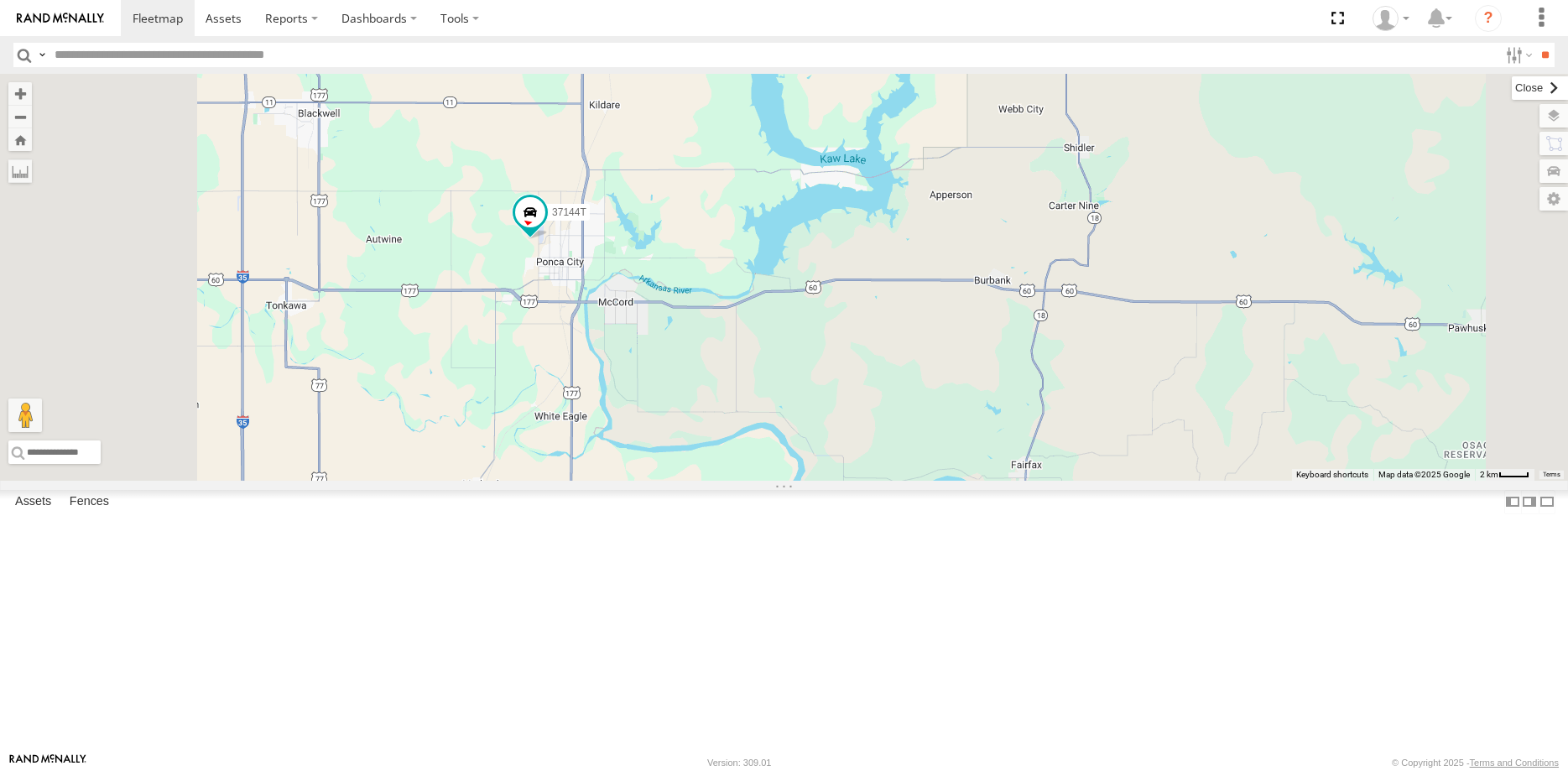
click at [1511, 92] on label at bounding box center [1539, 87] width 57 height 23
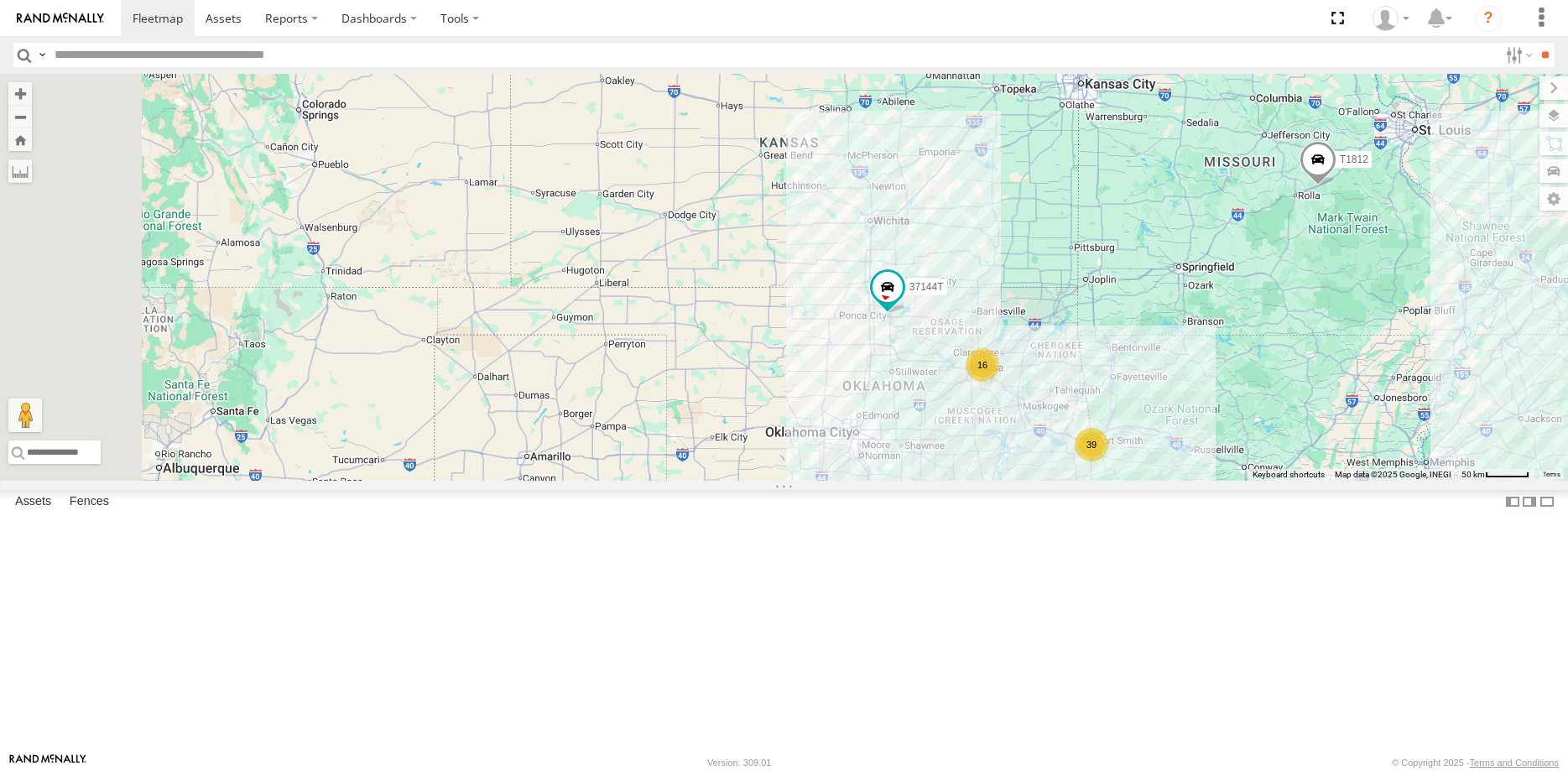
drag, startPoint x: 662, startPoint y: 512, endPoint x: 801, endPoint y: 487, distance: 141.2
click at [801, 481] on div "37144T 39 3 16 T1812 Loading..." at bounding box center [784, 277] width 1568 height 407
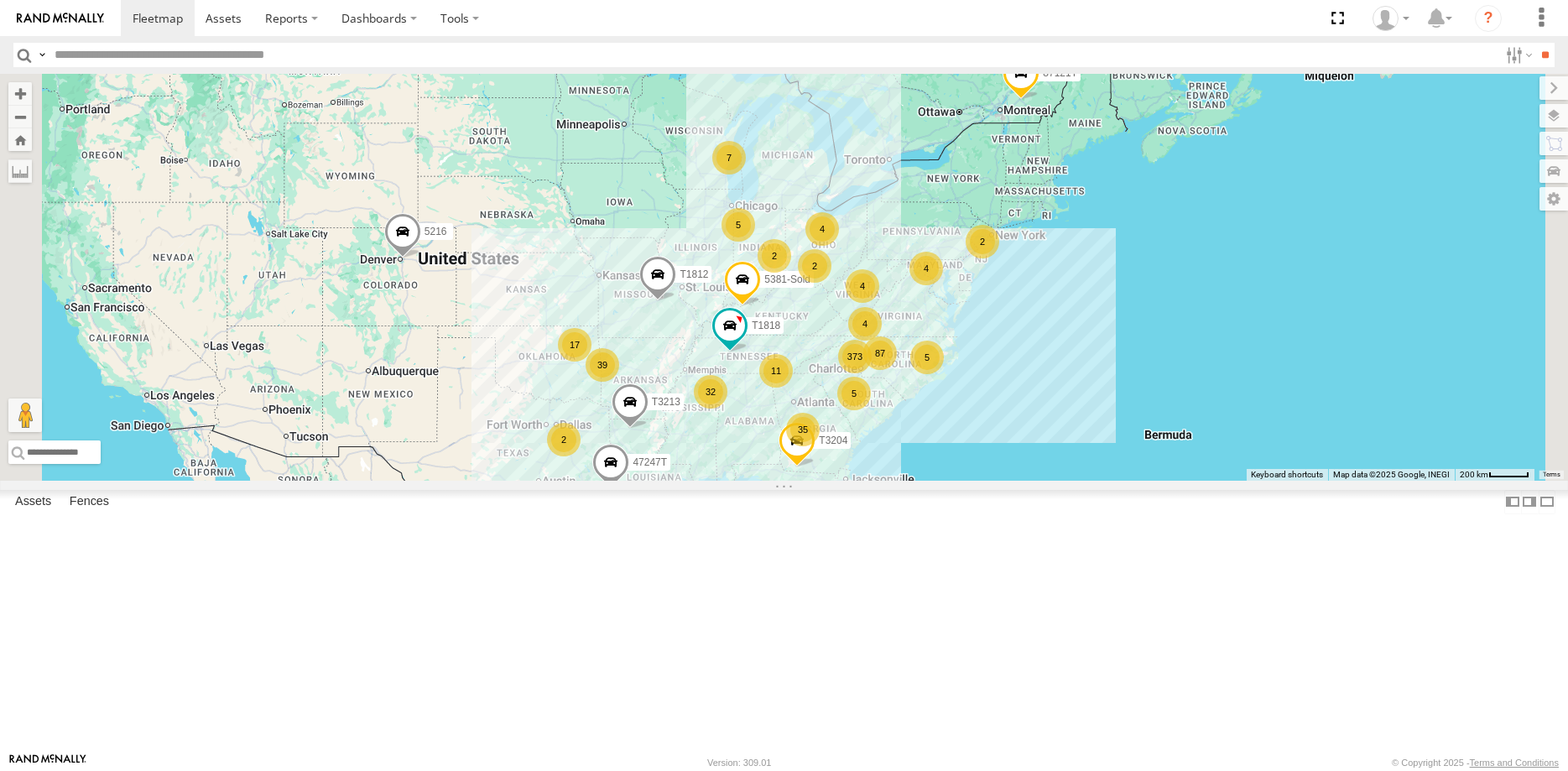
drag, startPoint x: 668, startPoint y: 483, endPoint x: 541, endPoint y: 474, distance: 127.3
click at [515, 473] on div "T1812 5216 T1818 T3204 T3213 5381-Sold 373 35 5 32 39 11 87 7 5 17 4 40028T 4 2…" at bounding box center [784, 277] width 1568 height 407
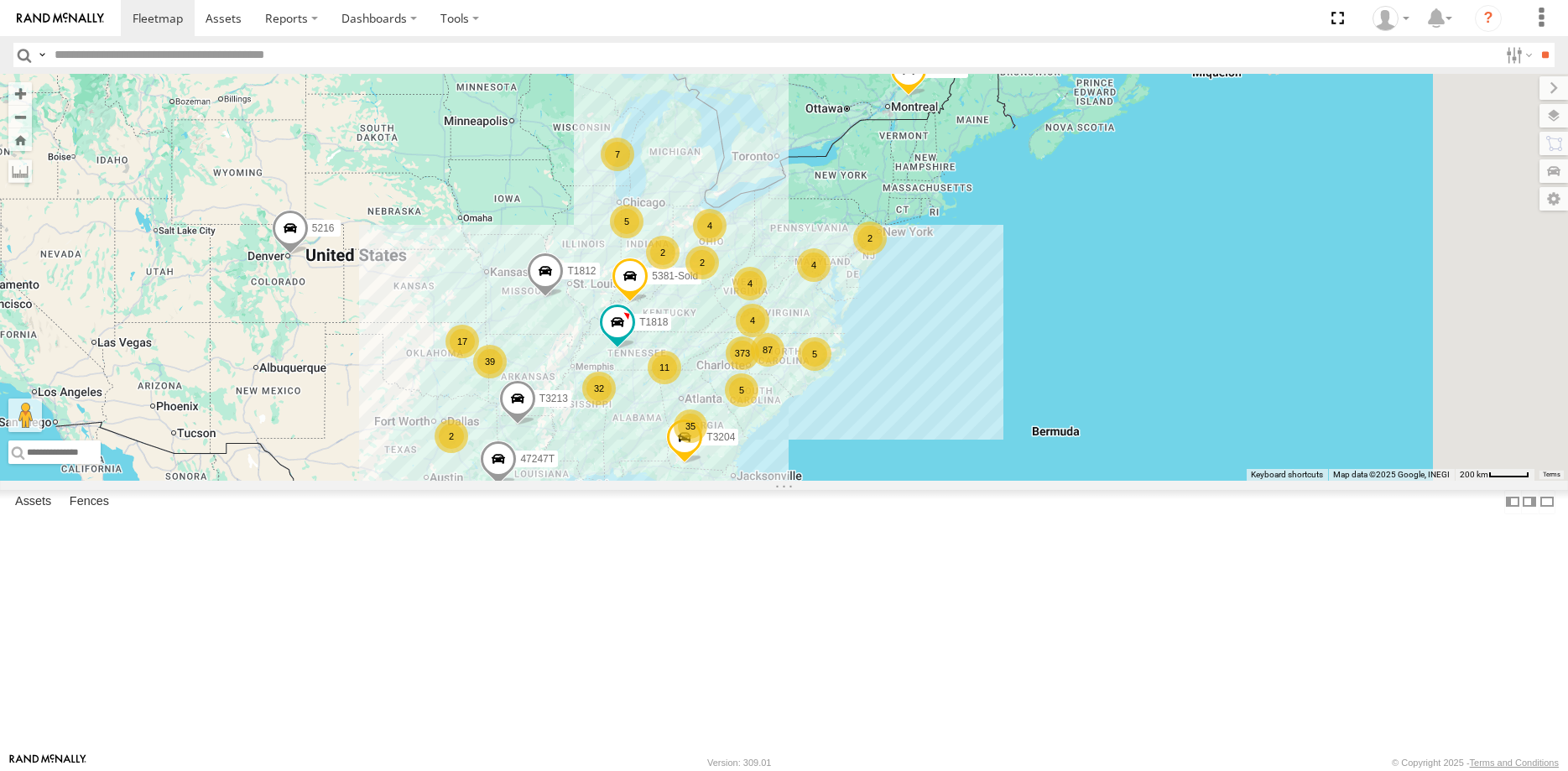
drag, startPoint x: 675, startPoint y: 467, endPoint x: 558, endPoint y: 463, distance: 117.1
click at [558, 464] on div "T1812 5216 T1818 T3204 T3213 5381-Sold 373 35 5 32 39 11 87 7 5 17 4 40028T 4 2…" at bounding box center [784, 277] width 1568 height 407
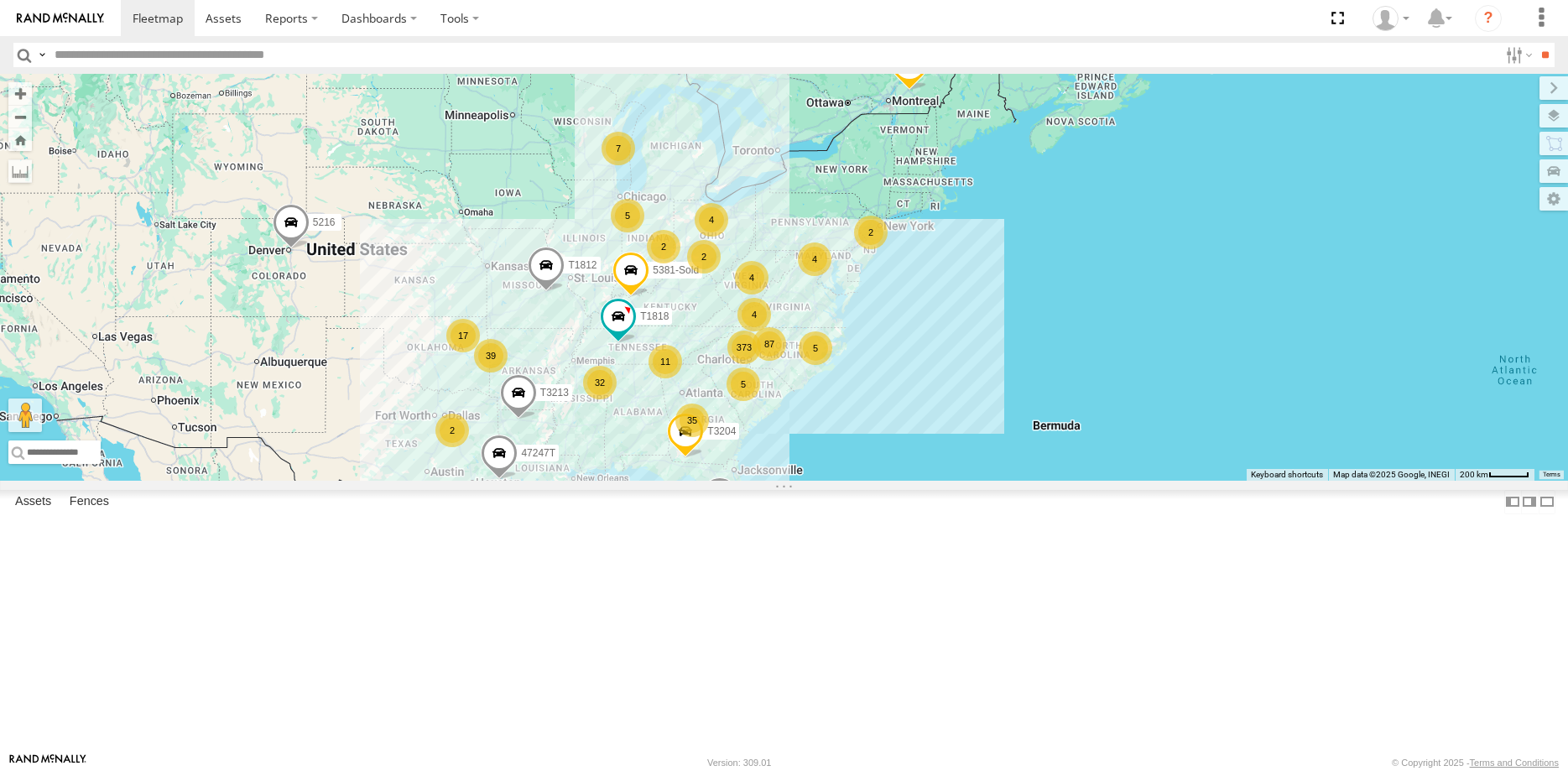
click at [658, 419] on div "T1812 5216 T1818 T3204 T3213 5381-Sold 373 35 5 32 39 11 87 7 5 17 4 40028T 4 2…" at bounding box center [784, 277] width 1568 height 407
